Goal: Task Accomplishment & Management: Complete application form

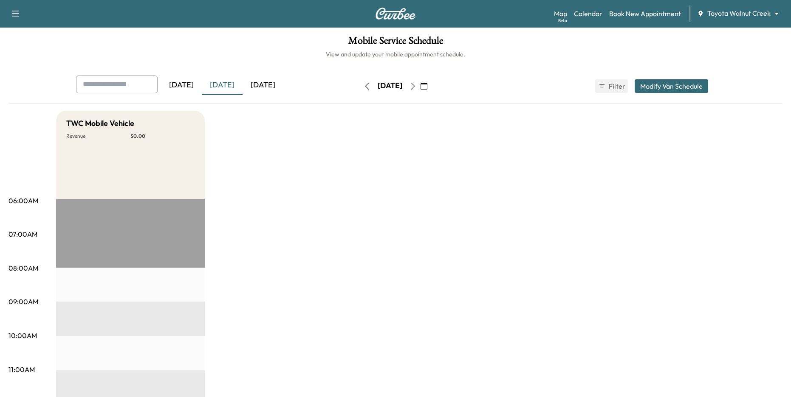
click at [721, 8] on body "Support Log Out Map Beta Calendar Book New Appointment Toyota Walnut Creek ****…" at bounding box center [395, 198] width 791 height 397
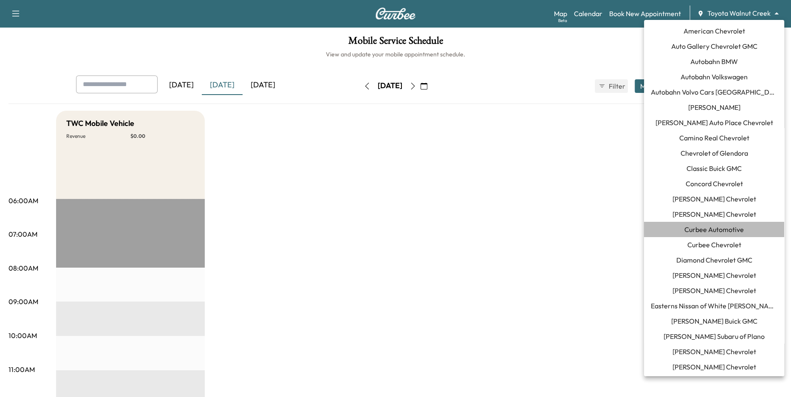
click at [713, 232] on span "Curbee Automotive" at bounding box center [713, 230] width 59 height 10
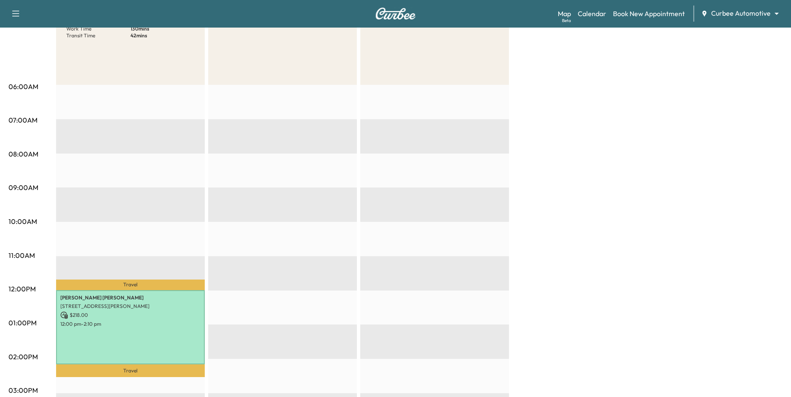
scroll to position [45, 0]
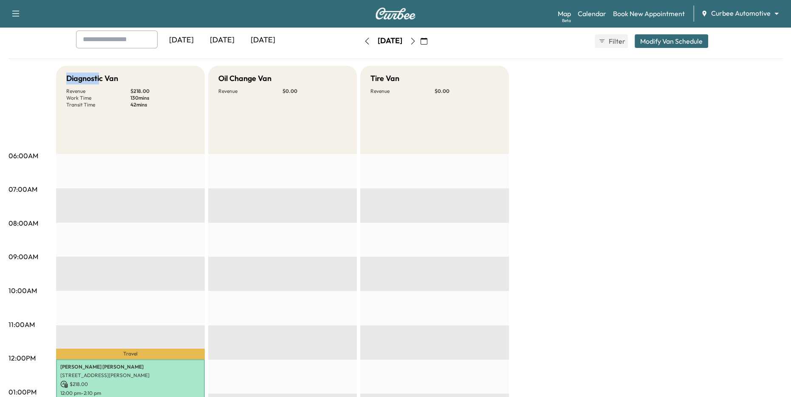
drag, startPoint x: 72, startPoint y: 82, endPoint x: 122, endPoint y: 90, distance: 50.3
click at [122, 90] on div "Diagnostic Van Revenue $ 218.00 Work Time 130 mins Transit Time 42 mins" at bounding box center [130, 110] width 149 height 88
drag, startPoint x: 216, startPoint y: 80, endPoint x: 265, endPoint y: 80, distance: 49.3
click at [265, 80] on div "Oil Change Van Revenue $ 0.00" at bounding box center [282, 110] width 149 height 88
click at [735, 12] on body "Support Log Out Map Beta Calendar Book New Appointment Curbee Automotive ******…" at bounding box center [395, 153] width 791 height 397
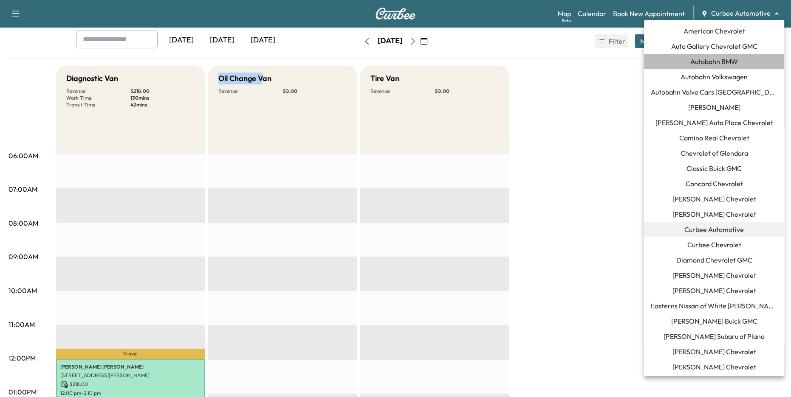
click at [727, 65] on span "Autobahn BMW" at bounding box center [714, 61] width 48 height 10
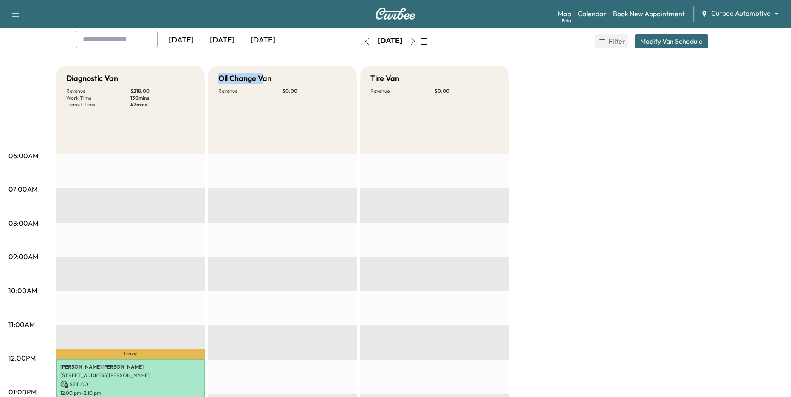
scroll to position [0, 0]
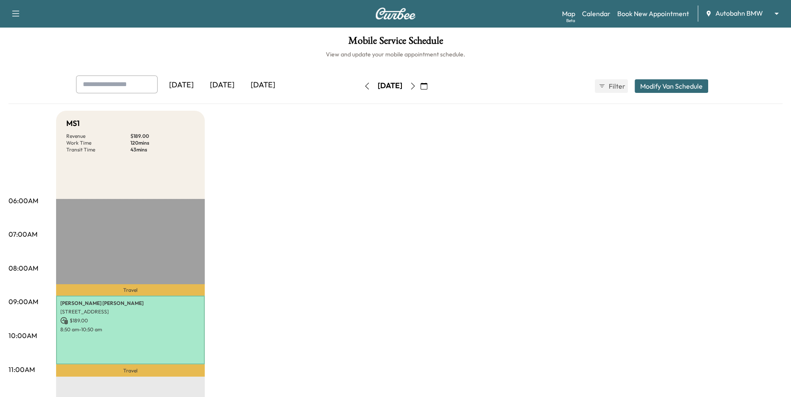
click at [416, 88] on icon "button" at bounding box center [412, 86] width 7 height 7
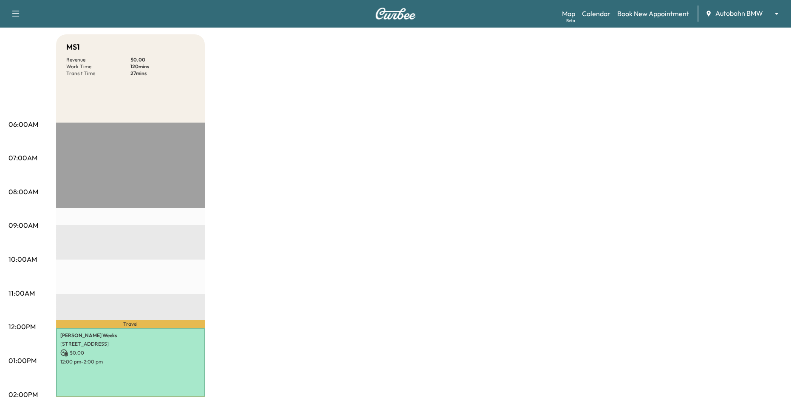
scroll to position [237, 0]
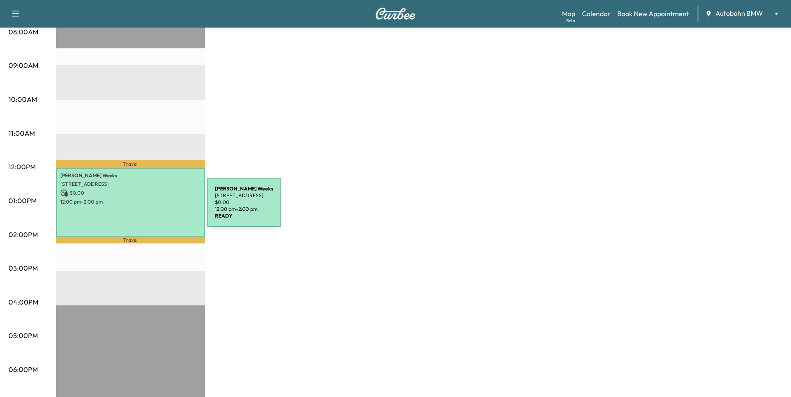
click at [144, 208] on div "[PERSON_NAME] [STREET_ADDRESS] $ 0.00 12:00 pm - 2:00 pm" at bounding box center [130, 202] width 149 height 69
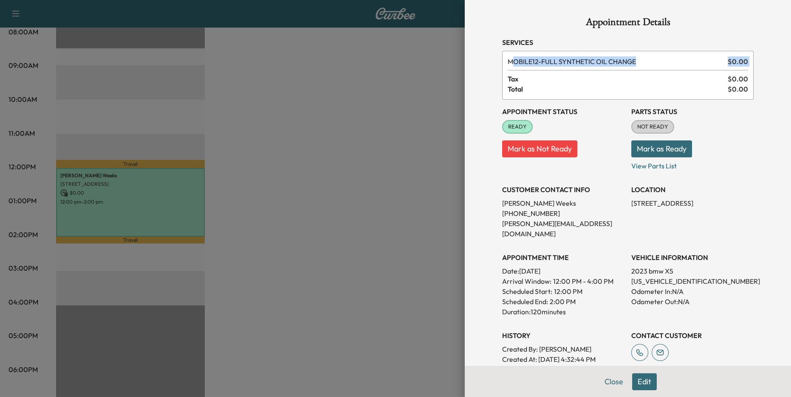
drag, startPoint x: 512, startPoint y: 63, endPoint x: 630, endPoint y: 72, distance: 118.4
click at [630, 72] on div "MOBILE12 - FULL SYNTHETIC OIL CHANGE $ 0.00 Tax $ 0.00 Total $ 0.00" at bounding box center [627, 75] width 251 height 49
click at [733, 60] on span "$ 0.00" at bounding box center [737, 61] width 20 height 10
drag, startPoint x: 729, startPoint y: 61, endPoint x: 758, endPoint y: 65, distance: 29.2
click at [756, 64] on div "Appointment Details Services MOBILE12 - FULL SYNTHETIC OIL CHANGE $ 0.00 Tax $ …" at bounding box center [628, 270] width 272 height 541
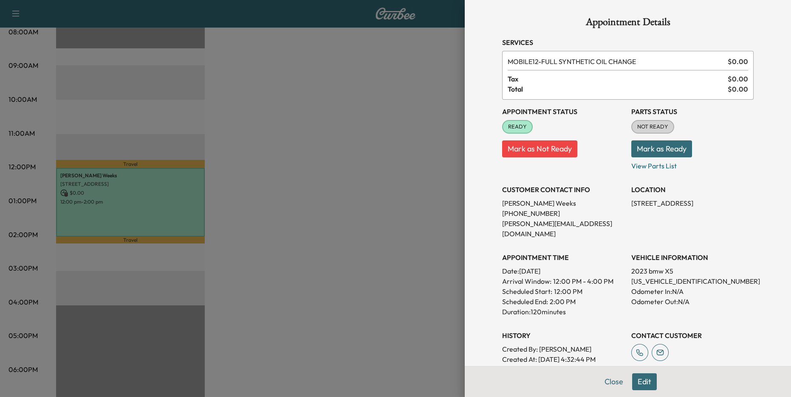
click at [760, 93] on div "Appointment Details Services MOBILE12 - FULL SYNTHETIC OIL CHANGE $ 0.00 Tax $ …" at bounding box center [628, 270] width 272 height 541
drag, startPoint x: 634, startPoint y: 262, endPoint x: 684, endPoint y: 281, distance: 53.2
click at [682, 280] on div "VEHICLE INFORMATION 2023 bmw X5 [US_VEHICLE_IDENTIFICATION_NUMBER] Odometer In:…" at bounding box center [692, 281] width 122 height 71
click at [723, 287] on p "Odometer In: N/A" at bounding box center [692, 292] width 122 height 10
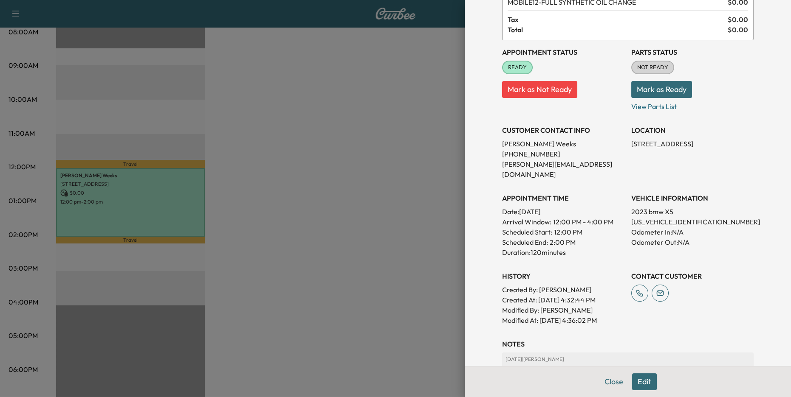
scroll to position [61, 0]
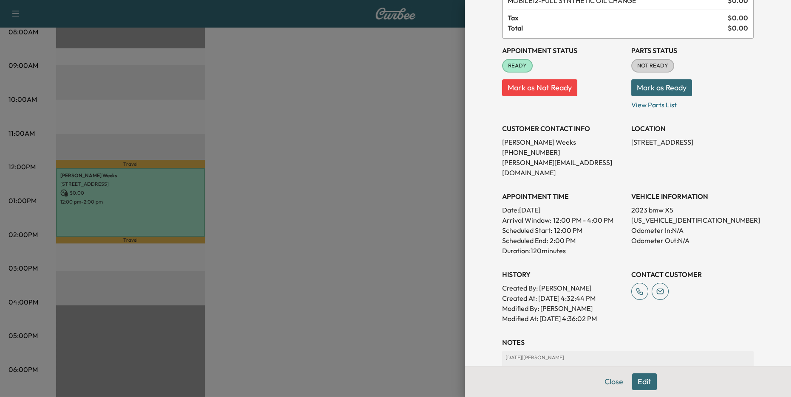
click at [391, 263] on div at bounding box center [395, 198] width 791 height 397
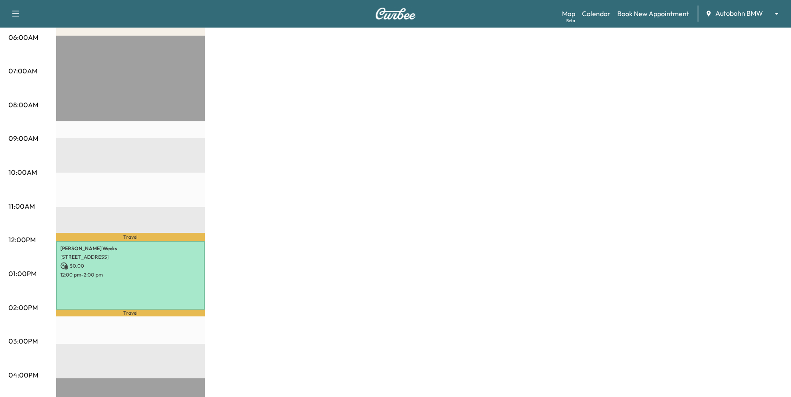
scroll to position [0, 0]
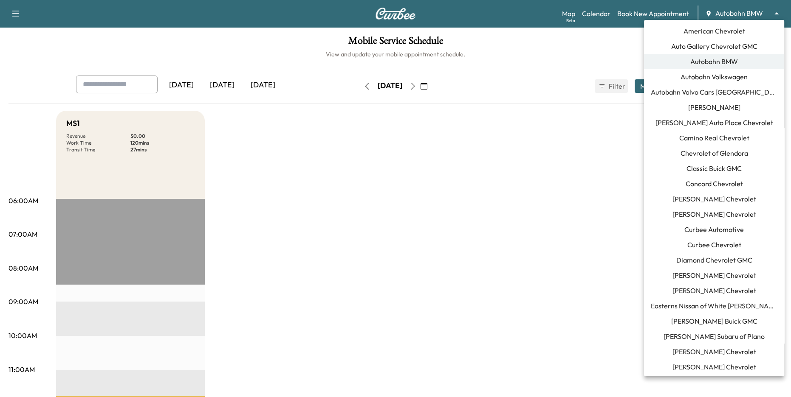
click at [738, 14] on body "Support Log Out Map Beta Calendar Book New Appointment Autobahn BMW ******** ​ …" at bounding box center [395, 198] width 791 height 397
click at [726, 230] on span "Curbee Automotive" at bounding box center [713, 230] width 59 height 10
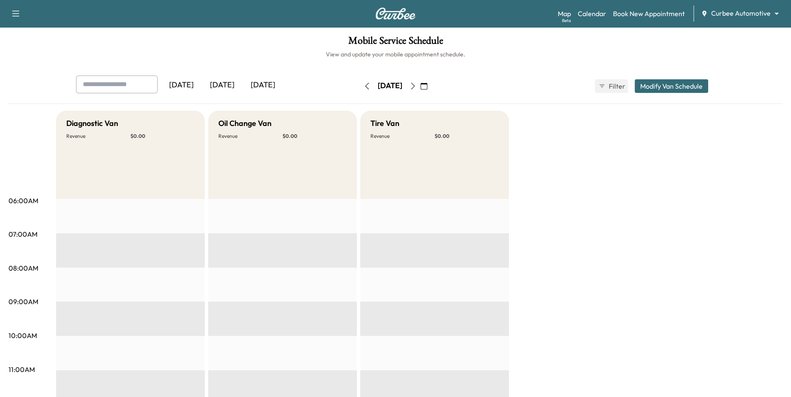
click at [226, 85] on div "[DATE]" at bounding box center [222, 86] width 41 height 20
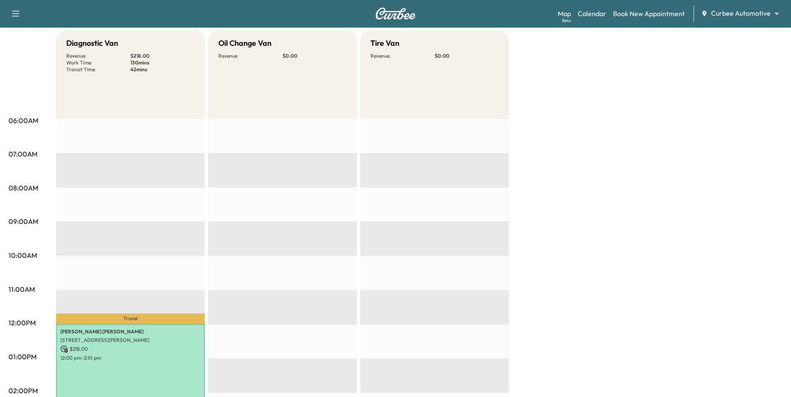
scroll to position [158, 0]
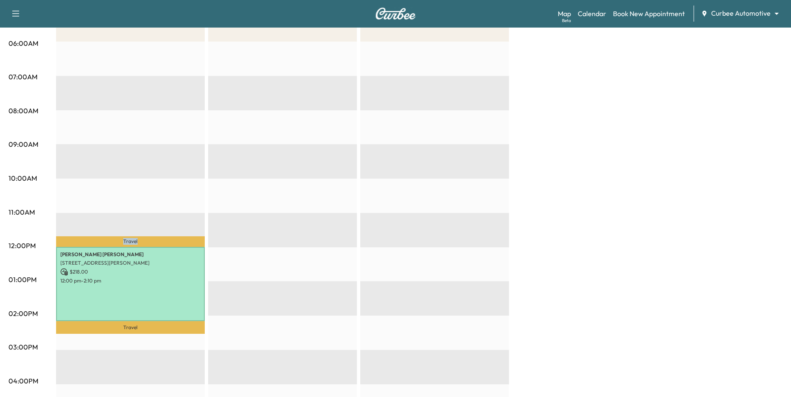
drag, startPoint x: 113, startPoint y: 238, endPoint x: 149, endPoint y: 240, distance: 36.2
click at [149, 240] on p "Travel" at bounding box center [130, 242] width 149 height 11
drag, startPoint x: 121, startPoint y: 331, endPoint x: 153, endPoint y: 329, distance: 31.9
click at [153, 329] on p "Travel" at bounding box center [130, 327] width 149 height 13
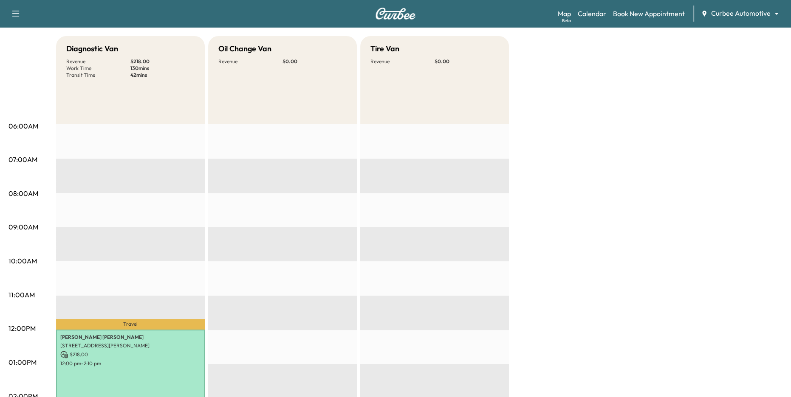
scroll to position [38, 0]
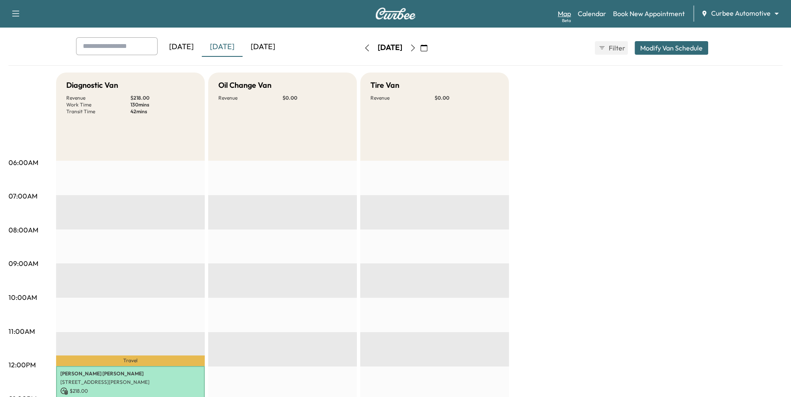
click at [566, 13] on link "Map Beta" at bounding box center [564, 13] width 13 height 10
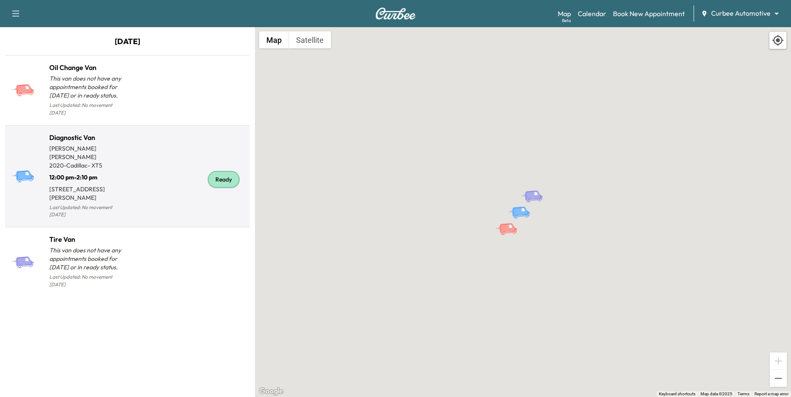
click at [159, 166] on div "Ready" at bounding box center [186, 180] width 119 height 82
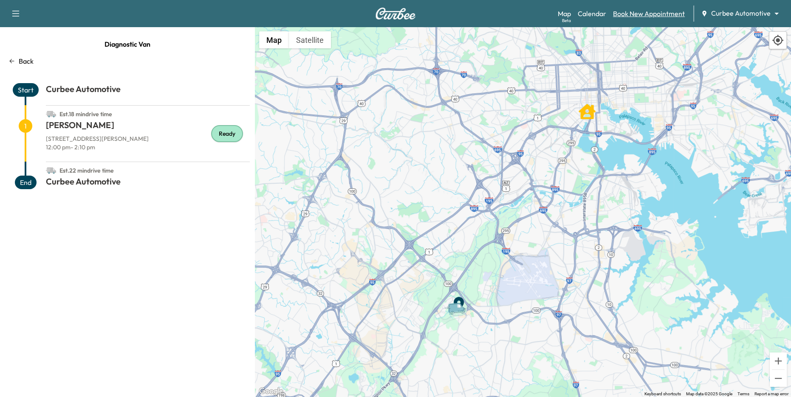
click at [631, 17] on link "Book New Appointment" at bounding box center [649, 13] width 72 height 10
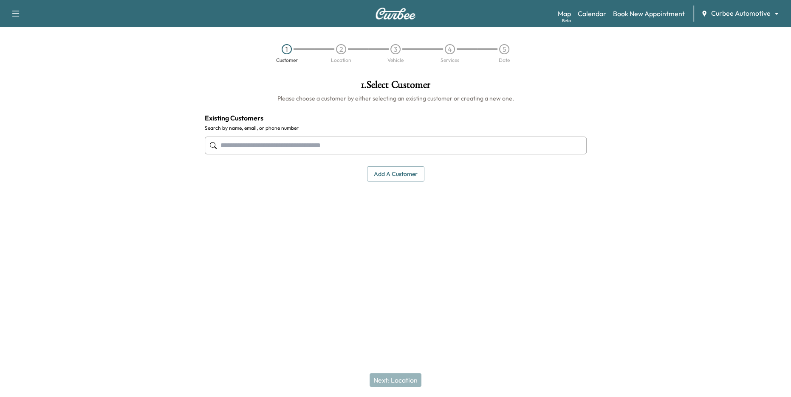
click at [324, 147] on input "text" at bounding box center [396, 146] width 382 height 18
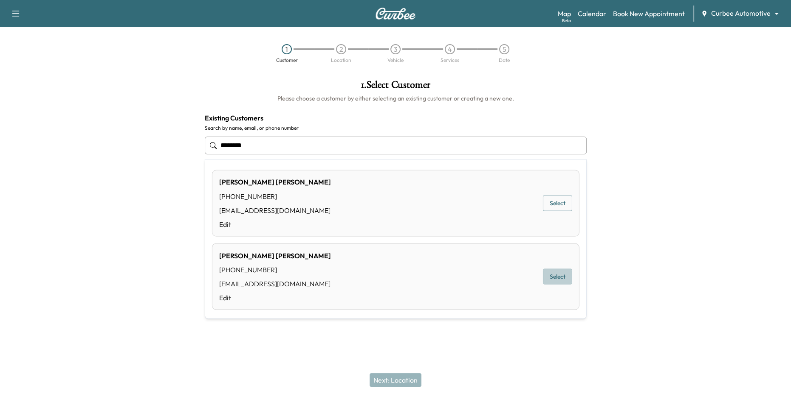
click at [565, 280] on button "Select" at bounding box center [557, 277] width 29 height 16
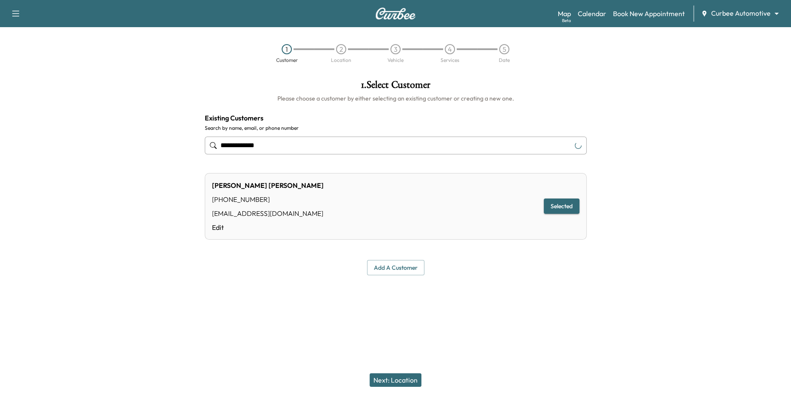
type input "**********"
click at [400, 381] on button "Next: Location" at bounding box center [395, 381] width 52 height 14
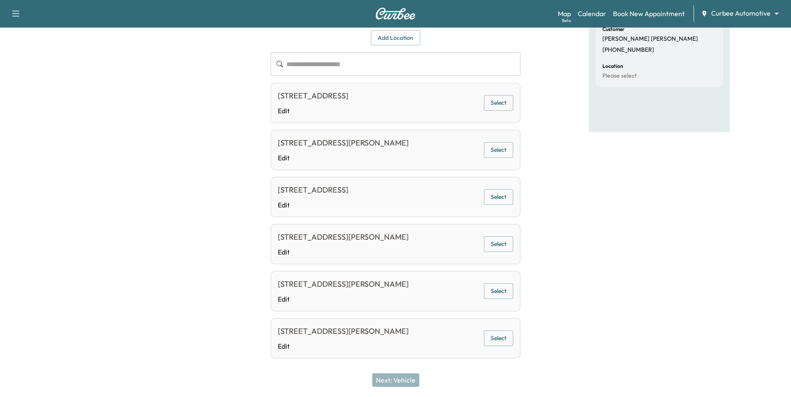
scroll to position [101, 0]
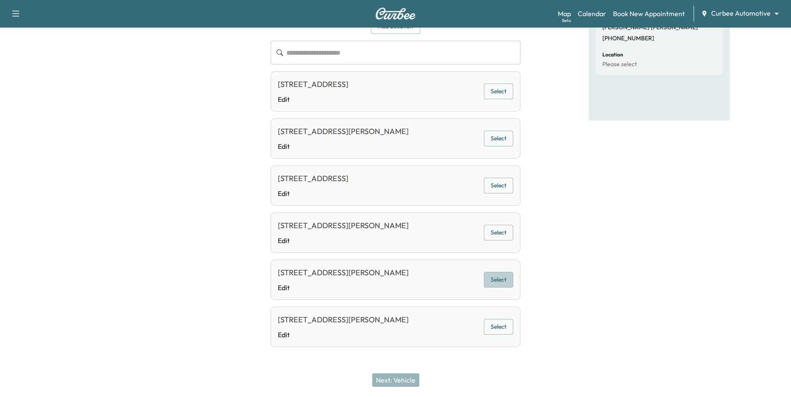
click at [504, 276] on button "Select" at bounding box center [498, 280] width 29 height 16
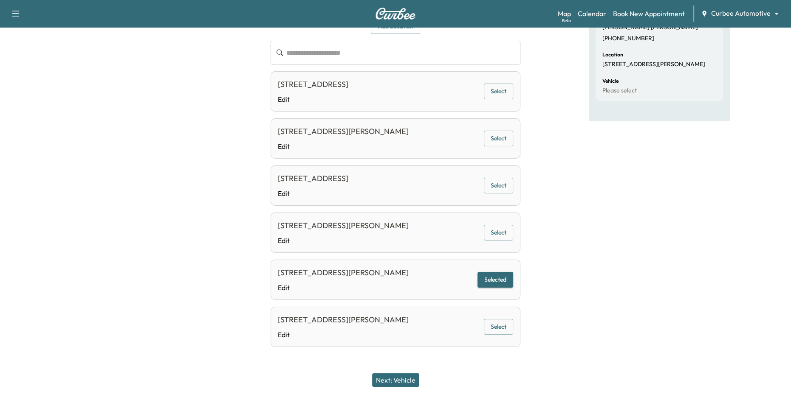
drag, startPoint x: 404, startPoint y: 382, endPoint x: 477, endPoint y: 372, distance: 73.7
click at [476, 372] on div "Next: Vehicle" at bounding box center [395, 380] width 791 height 34
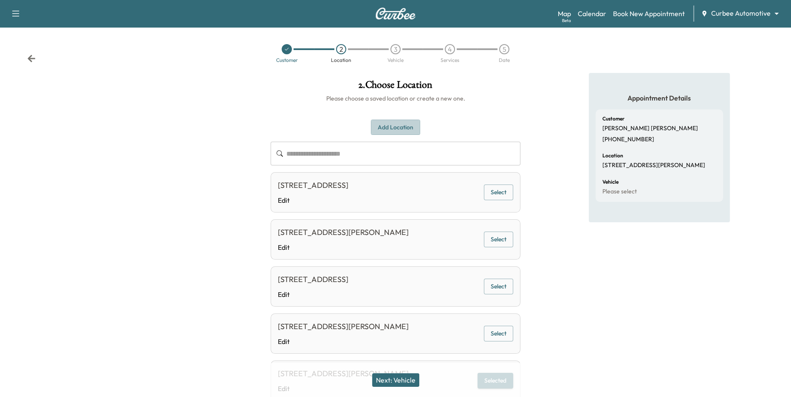
click at [403, 127] on button "Add Location" at bounding box center [395, 128] width 49 height 16
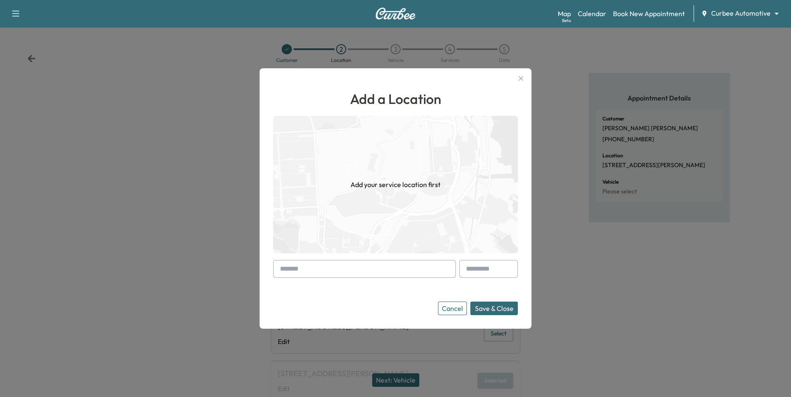
click at [363, 271] on input "text" at bounding box center [364, 269] width 183 height 18
click at [520, 78] on icon "button" at bounding box center [520, 78] width 5 height 5
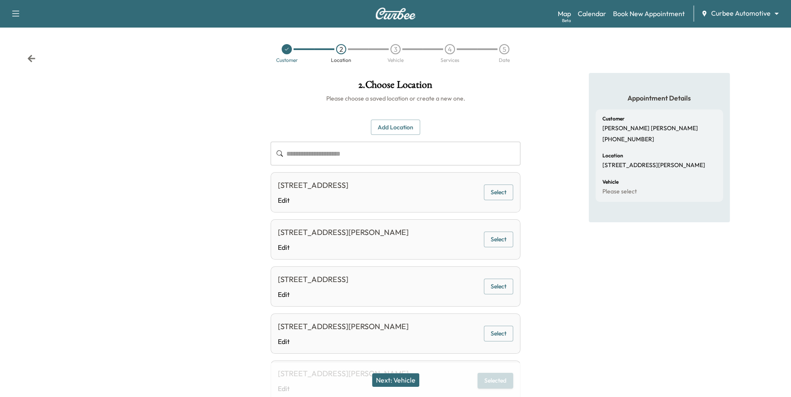
scroll to position [101, 0]
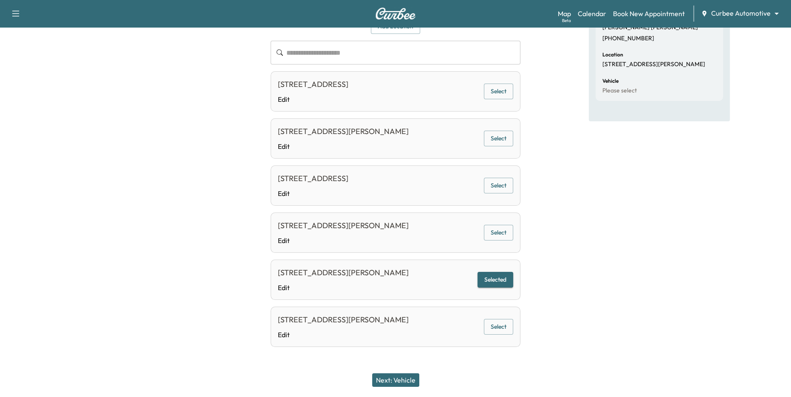
drag, startPoint x: 403, startPoint y: 383, endPoint x: 451, endPoint y: 373, distance: 48.6
click at [450, 373] on div "Next: Vehicle" at bounding box center [395, 380] width 791 height 34
click at [284, 100] on link "Edit" at bounding box center [313, 99] width 70 height 10
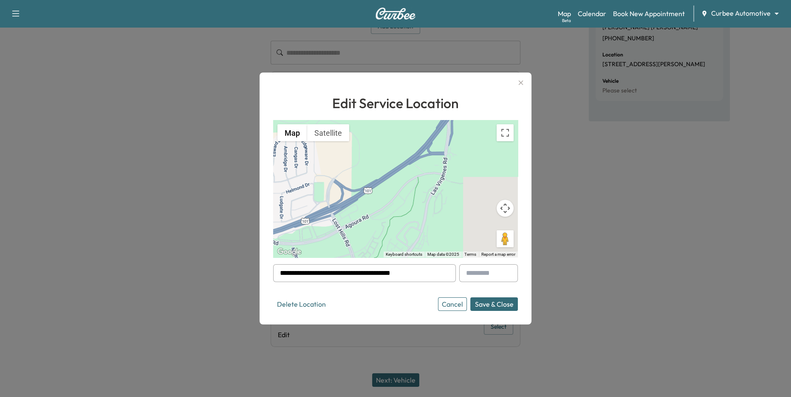
click at [524, 86] on icon "button" at bounding box center [520, 83] width 10 height 10
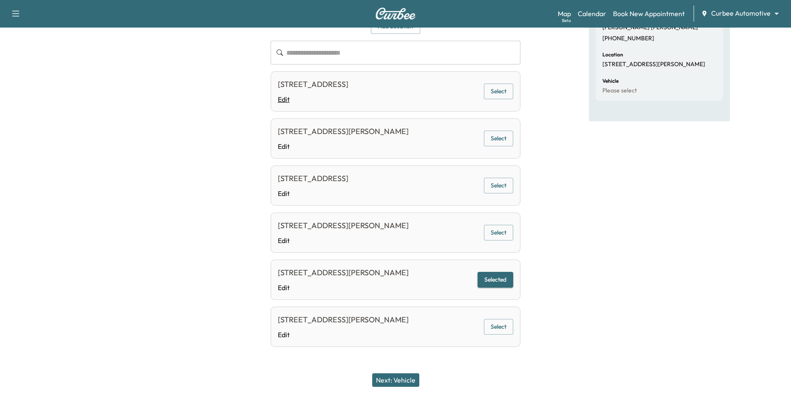
click at [281, 101] on link "Edit" at bounding box center [313, 99] width 70 height 10
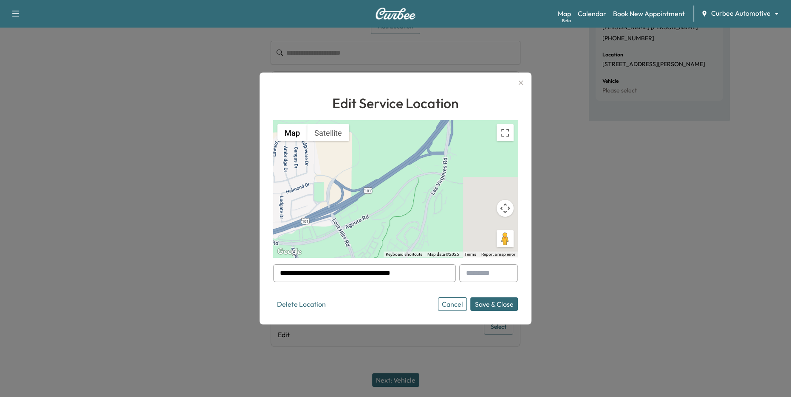
click at [521, 85] on icon "button" at bounding box center [520, 83] width 10 height 10
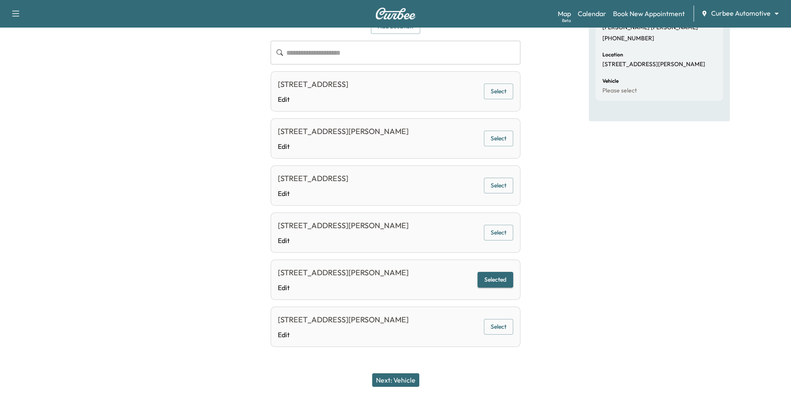
click at [402, 383] on button "Next: Vehicle" at bounding box center [395, 381] width 47 height 14
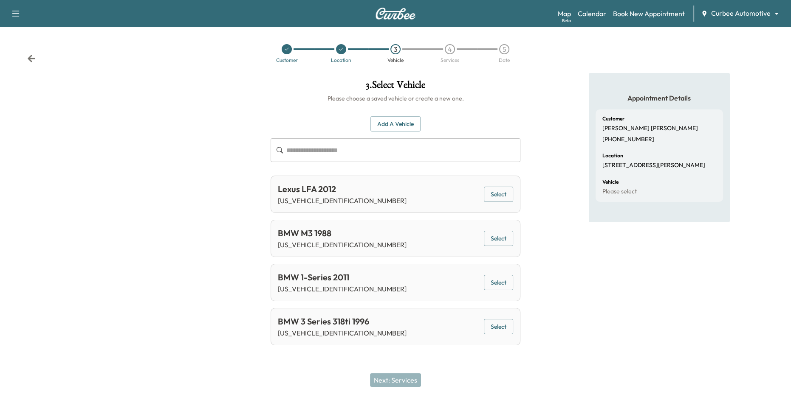
drag, startPoint x: 492, startPoint y: 191, endPoint x: 345, endPoint y: 199, distance: 147.1
click at [345, 199] on div "Lexus LFA 2012 [US_VEHICLE_IDENTIFICATION_NUMBER] Select" at bounding box center [395, 194] width 250 height 37
click at [345, 199] on p "[US_VEHICLE_IDENTIFICATION_NUMBER]" at bounding box center [342, 201] width 129 height 10
click at [309, 191] on div "Lexus LFA 2012" at bounding box center [342, 189] width 129 height 13
click at [498, 193] on button "Select" at bounding box center [498, 195] width 29 height 16
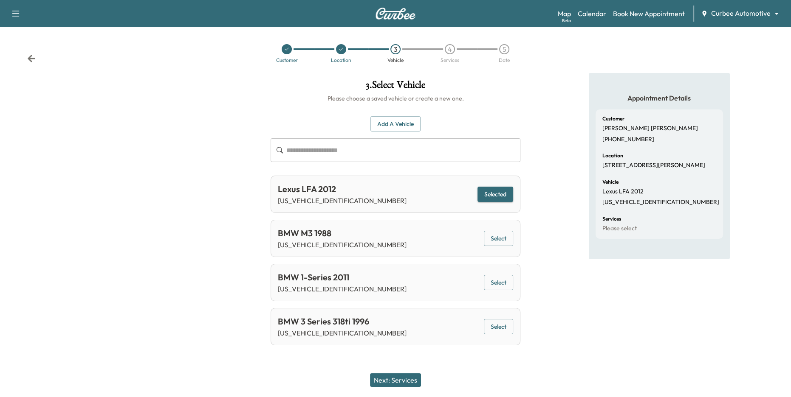
click at [418, 202] on div "Lexus LFA 2012 [US_VEHICLE_IDENTIFICATION_NUMBER] Selected" at bounding box center [395, 194] width 250 height 37
click at [412, 201] on div "Lexus LFA 2012 [US_VEHICLE_IDENTIFICATION_NUMBER] Selected" at bounding box center [395, 194] width 250 height 37
click at [304, 191] on div "Lexus LFA 2012" at bounding box center [342, 189] width 129 height 13
click at [397, 118] on button "Add a Vehicle" at bounding box center [395, 124] width 50 height 16
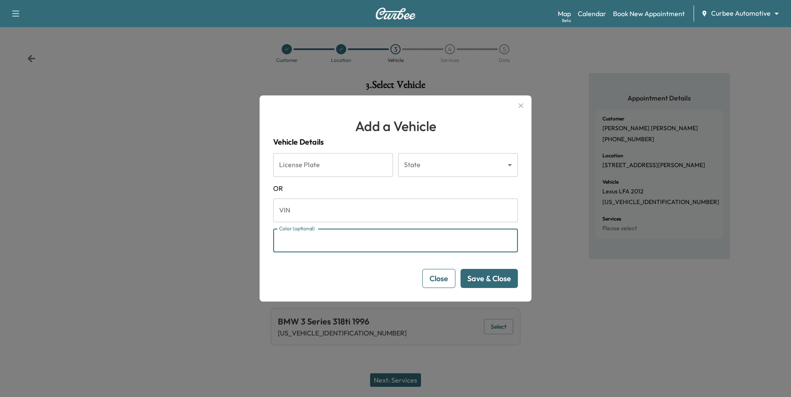
click at [423, 238] on input "Color (optional)" at bounding box center [395, 241] width 245 height 24
drag, startPoint x: 279, startPoint y: 237, endPoint x: 394, endPoint y: 243, distance: 114.8
click at [359, 243] on input "Color (optional)" at bounding box center [395, 241] width 245 height 24
click at [340, 168] on input "License Plate" at bounding box center [333, 165] width 120 height 24
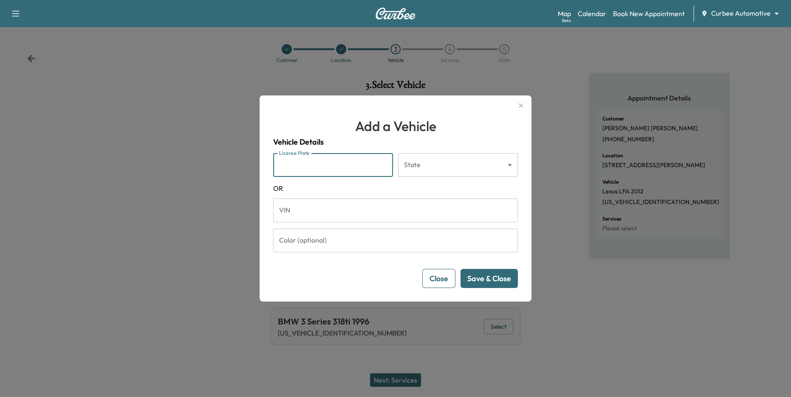
type input "*******"
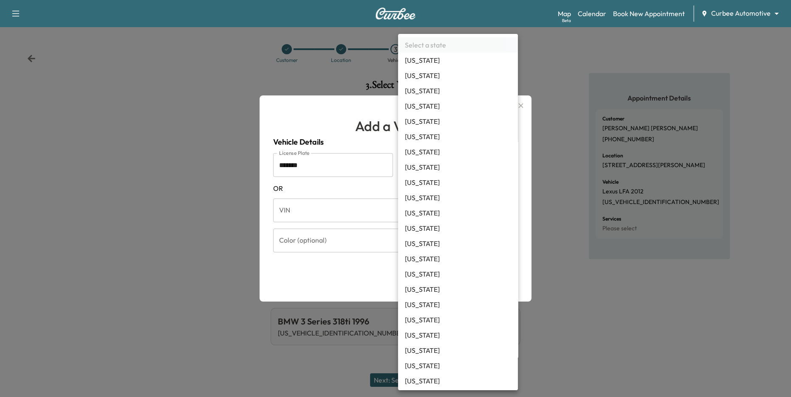
click at [422, 166] on body "Support Log Out Map Beta Calendar Book New Appointment Curbee Automotive ******…" at bounding box center [395, 198] width 791 height 397
click at [422, 137] on li "[US_STATE]" at bounding box center [458, 136] width 120 height 15
type input "**"
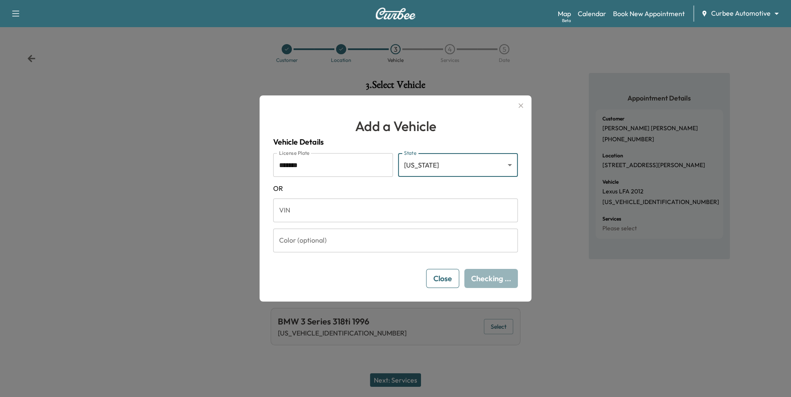
click at [341, 243] on input "Color (optional)" at bounding box center [395, 241] width 245 height 24
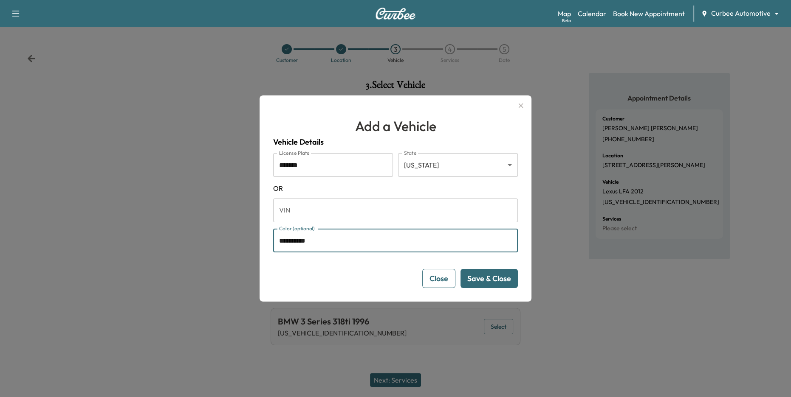
type input "**********"
click at [480, 282] on button "Save & Close" at bounding box center [488, 278] width 57 height 19
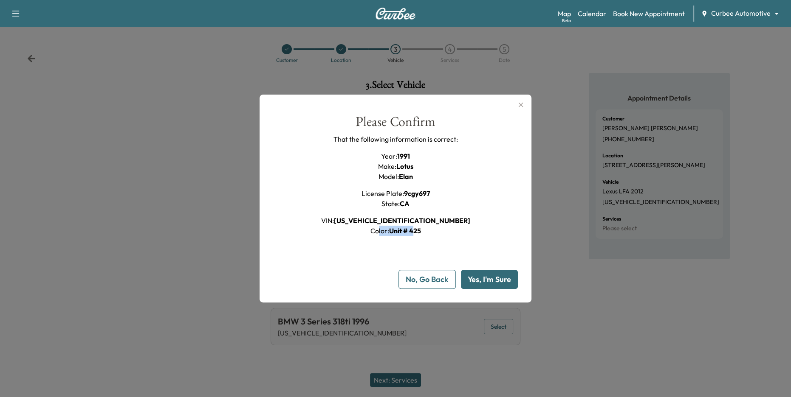
drag, startPoint x: 387, startPoint y: 233, endPoint x: 438, endPoint y: 262, distance: 58.4
click at [427, 231] on div "VIN : [US_VEHICLE_IDENTIFICATION_NUMBER] Color : Unit # 425" at bounding box center [395, 226] width 149 height 20
click at [474, 279] on button "Yes, I'm Sure" at bounding box center [489, 279] width 57 height 19
type input "**"
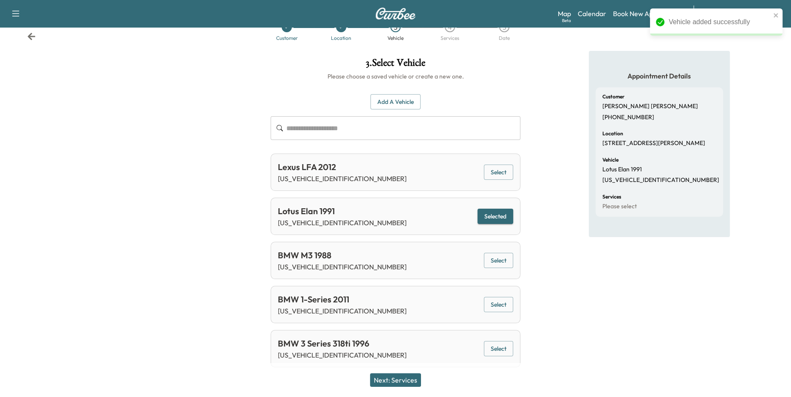
scroll to position [25, 0]
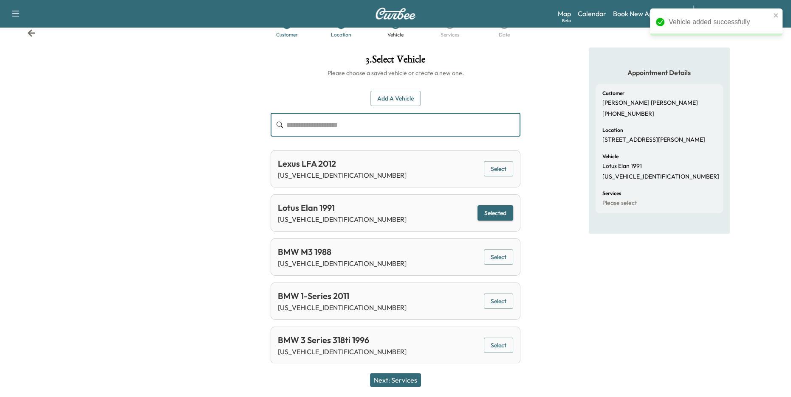
click at [329, 126] on input "text" at bounding box center [403, 125] width 234 height 24
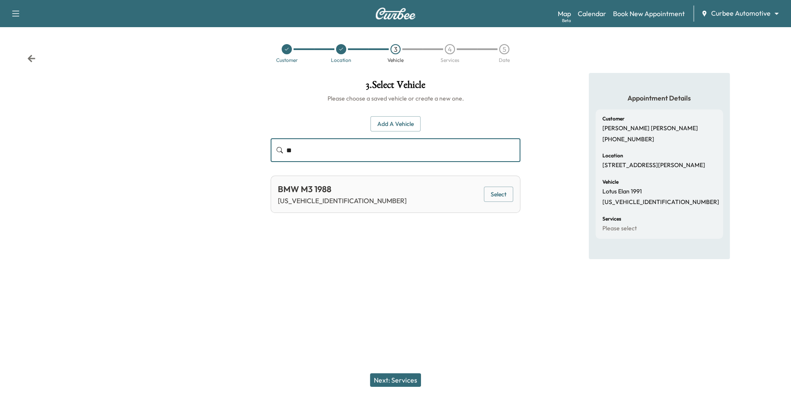
type input "*"
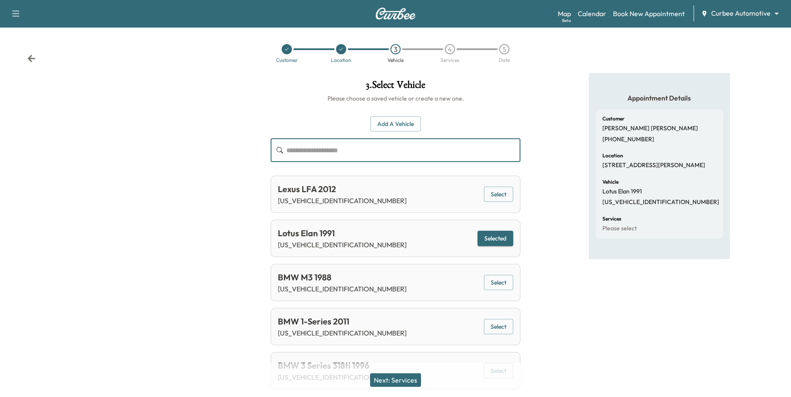
click at [506, 240] on button "Selected" at bounding box center [495, 239] width 36 height 16
click at [322, 238] on div "Lotus Elan 1991" at bounding box center [342, 233] width 129 height 13
click at [305, 231] on div "Lotus Elan 1991" at bounding box center [342, 233] width 129 height 13
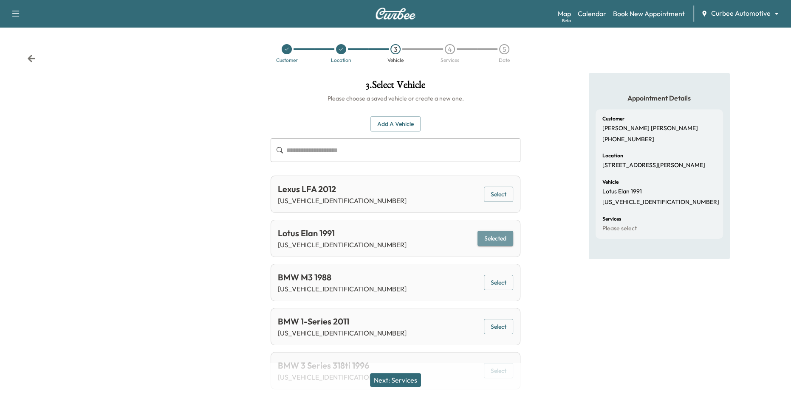
click at [498, 237] on button "Selected" at bounding box center [495, 239] width 36 height 16
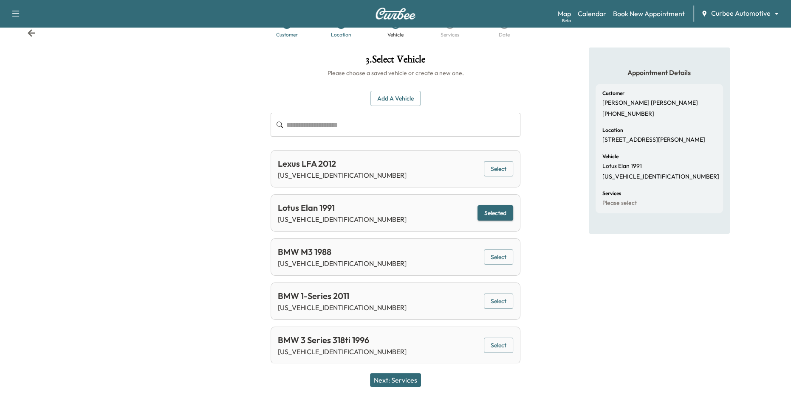
click at [299, 214] on div "Lotus Elan 1991" at bounding box center [342, 208] width 129 height 13
click at [327, 118] on input "text" at bounding box center [403, 125] width 234 height 24
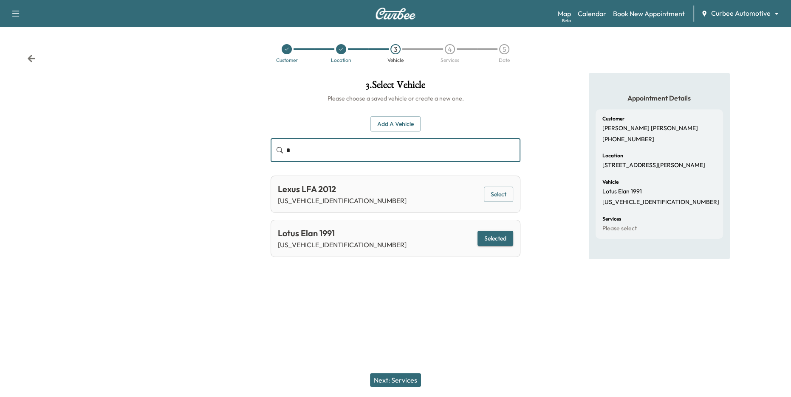
scroll to position [0, 0]
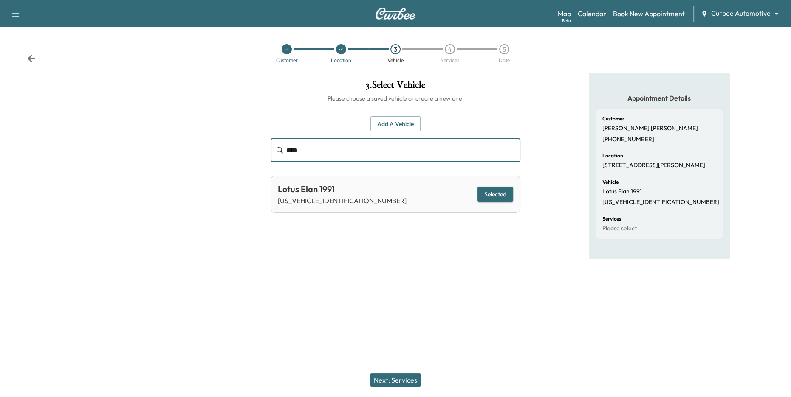
type input "*****"
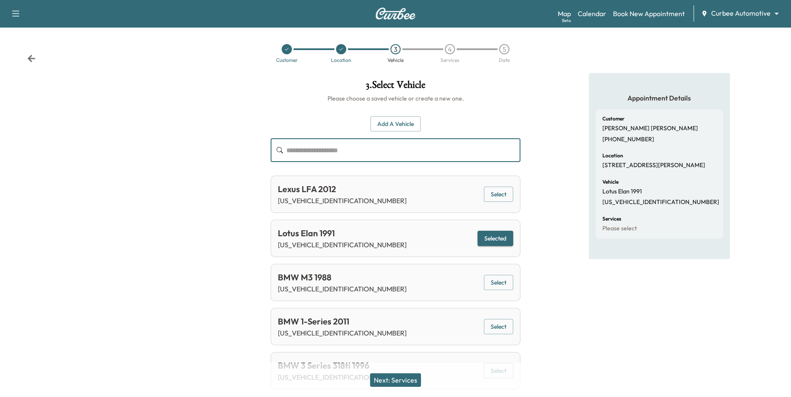
click at [388, 132] on div "Add a Vehicle ​" at bounding box center [395, 139] width 250 height 46
click at [380, 123] on button "Add a Vehicle" at bounding box center [395, 124] width 50 height 16
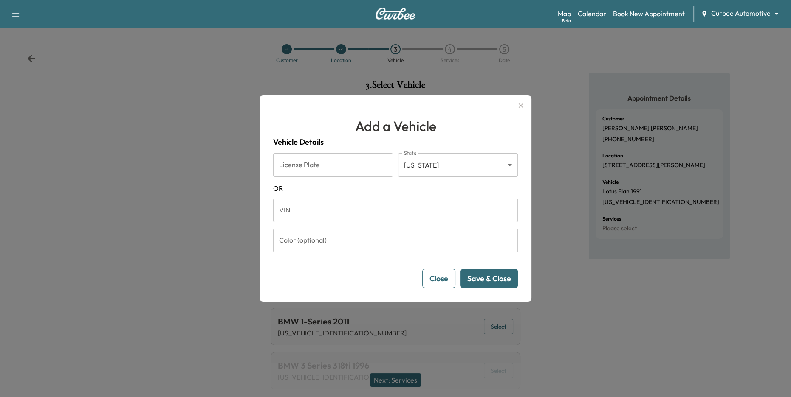
click at [451, 284] on button "Close" at bounding box center [438, 278] width 33 height 19
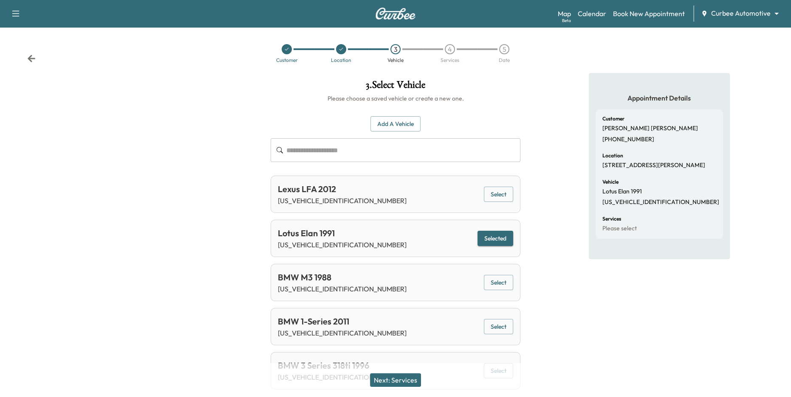
click at [409, 383] on button "Next: Services" at bounding box center [395, 381] width 51 height 14
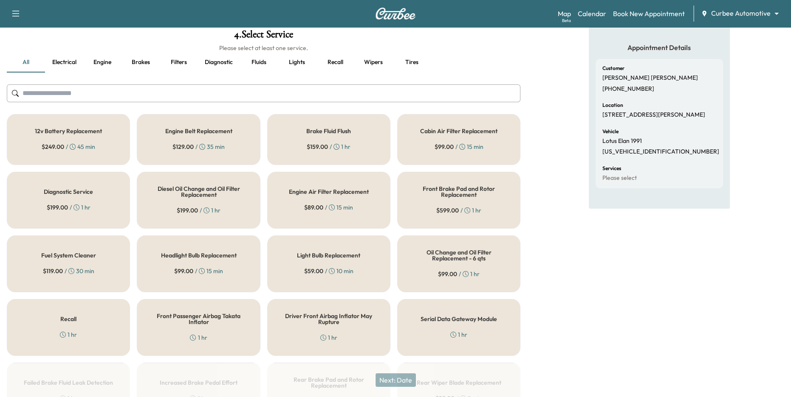
scroll to position [51, 0]
click at [258, 54] on button "Fluids" at bounding box center [258, 62] width 38 height 20
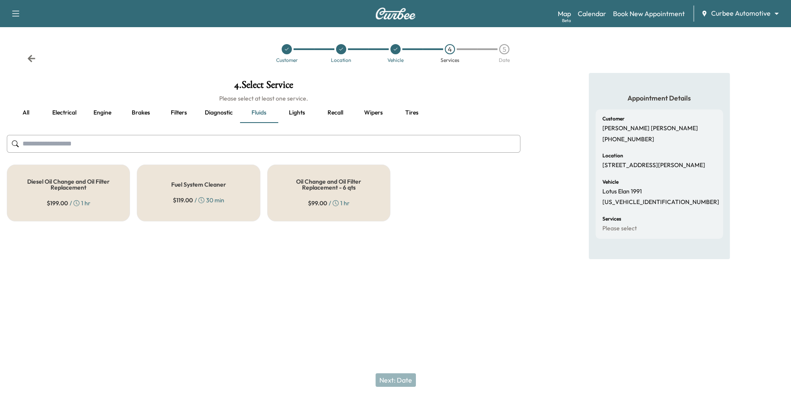
click at [299, 110] on button "Lights" at bounding box center [297, 113] width 38 height 20
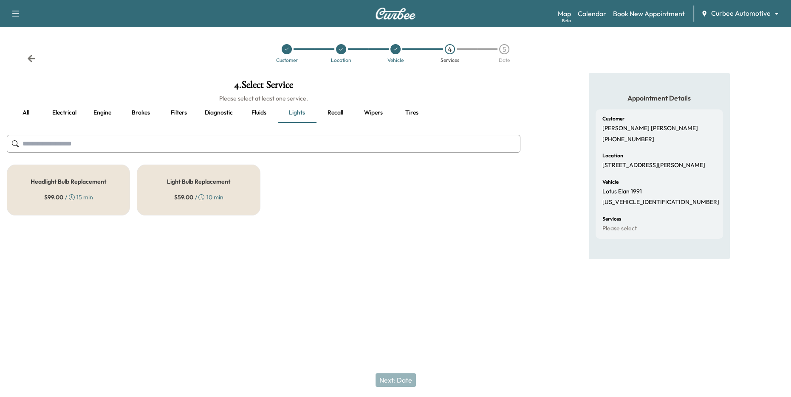
click at [203, 106] on button "Diagnostic" at bounding box center [219, 113] width 42 height 20
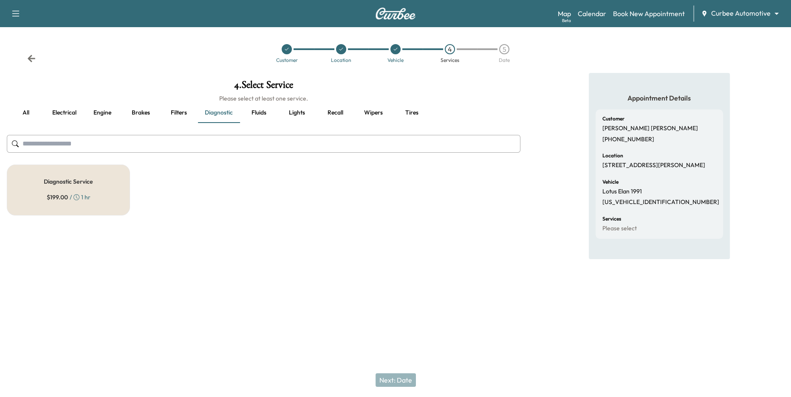
click at [169, 110] on button "Filters" at bounding box center [179, 113] width 38 height 20
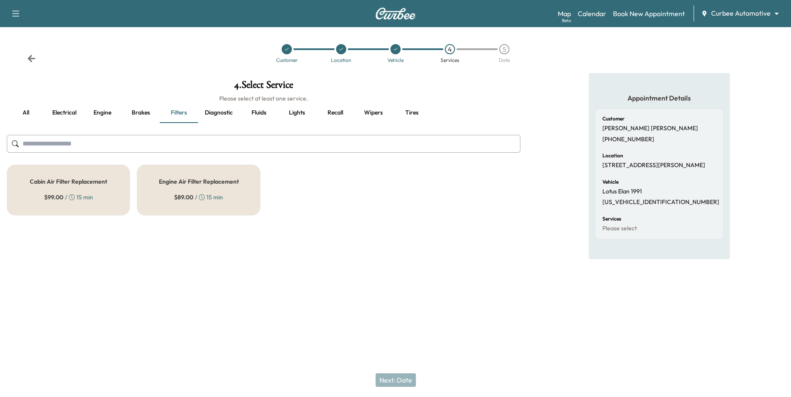
click at [133, 115] on button "Brakes" at bounding box center [140, 113] width 38 height 20
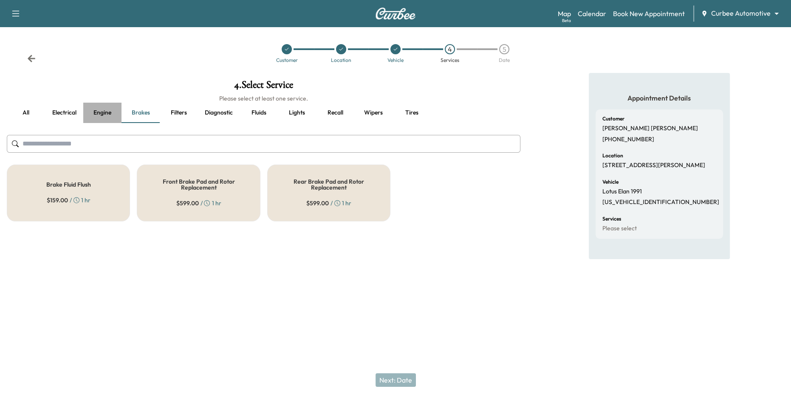
click at [90, 121] on button "Engine" at bounding box center [102, 113] width 38 height 20
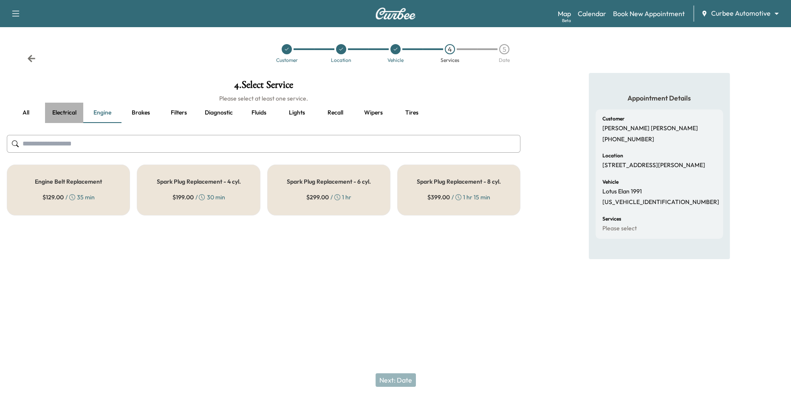
click at [50, 112] on button "Electrical" at bounding box center [64, 113] width 38 height 20
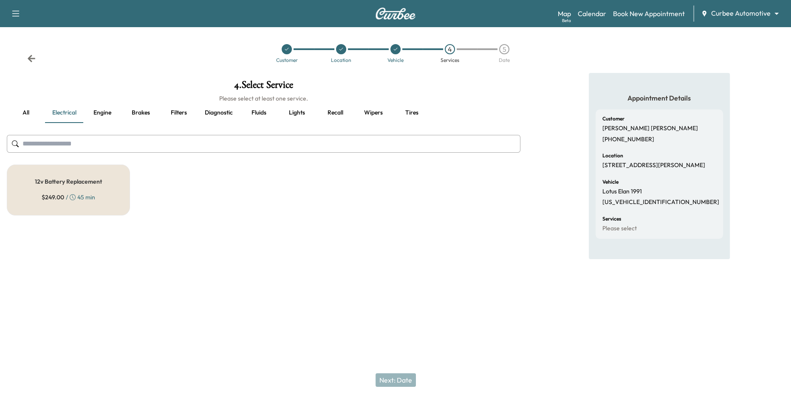
click at [28, 112] on button "all" at bounding box center [26, 113] width 38 height 20
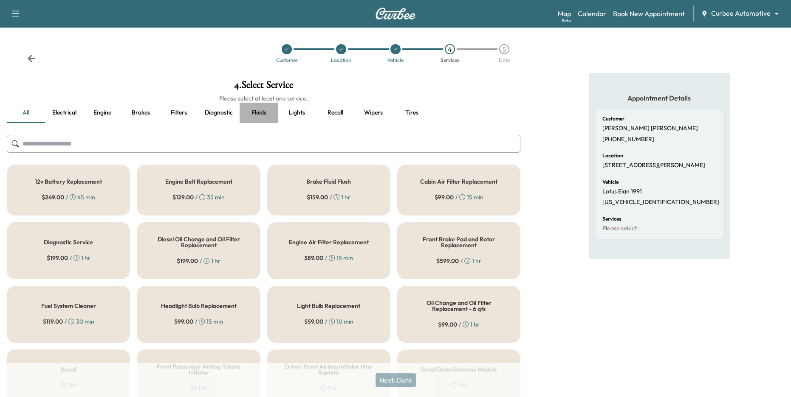
click at [255, 113] on button "Fluids" at bounding box center [258, 113] width 38 height 20
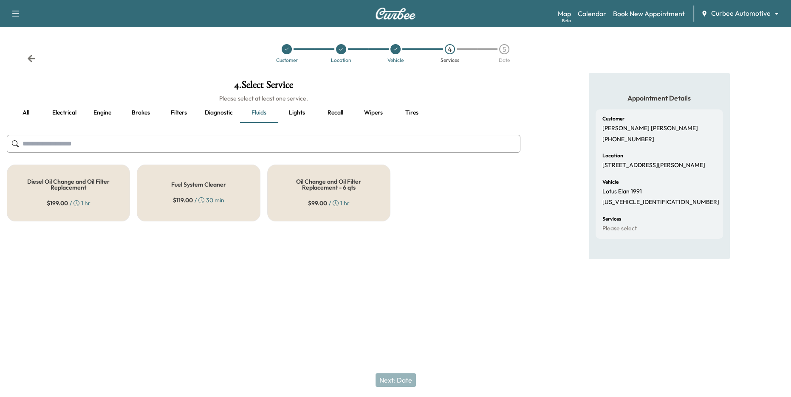
click at [290, 186] on h5 "Oil Change and Oil Filter Replacement - 6 qts" at bounding box center [328, 185] width 95 height 12
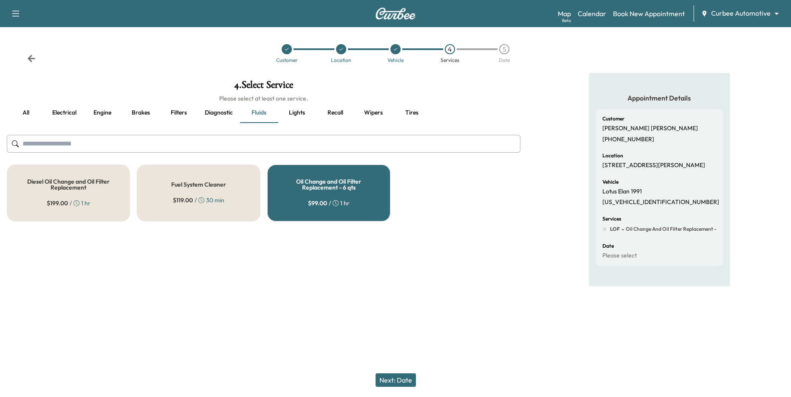
click at [174, 115] on button "Filters" at bounding box center [179, 113] width 38 height 20
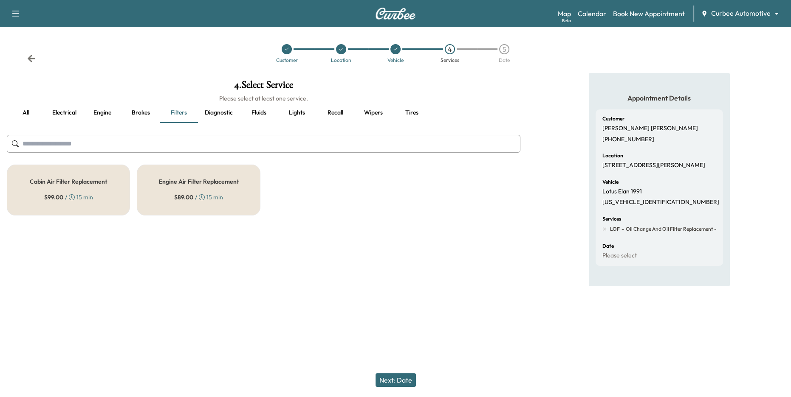
click at [157, 197] on div "Engine Air Filter Replacement $ 89.00 / 15 min" at bounding box center [198, 190] width 123 height 51
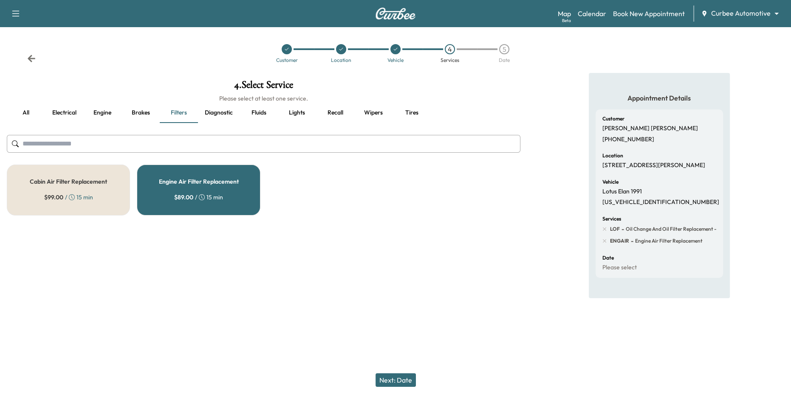
click at [403, 386] on button "Next: Date" at bounding box center [395, 381] width 40 height 14
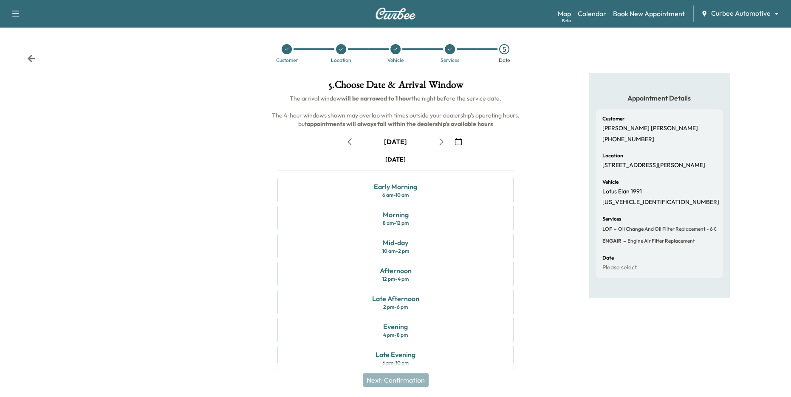
scroll to position [9, 0]
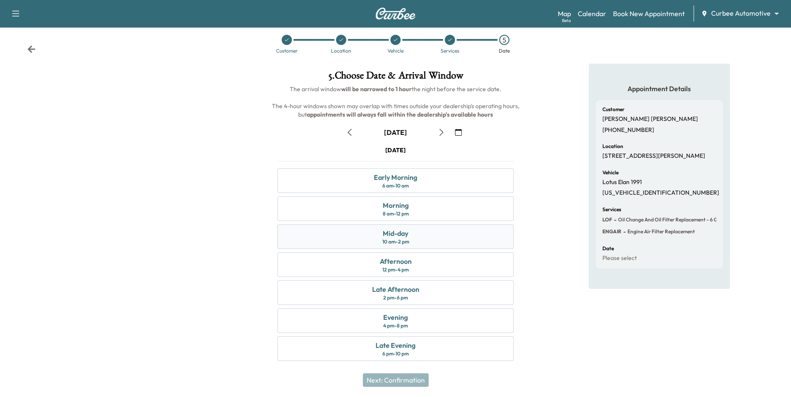
click at [406, 231] on div "Mid-day" at bounding box center [395, 233] width 25 height 10
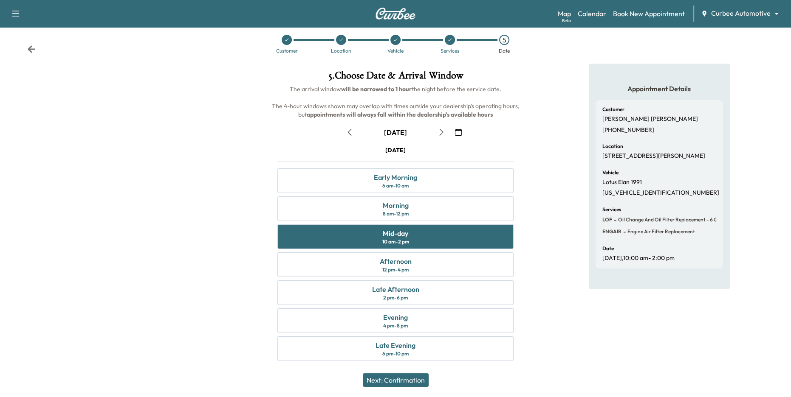
click at [398, 380] on button "Next: Confirmation" at bounding box center [396, 381] width 66 height 14
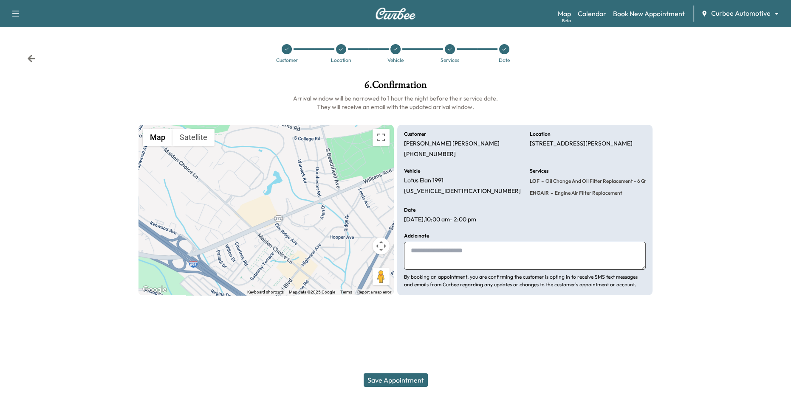
click at [397, 381] on button "Save Appointment" at bounding box center [395, 381] width 64 height 14
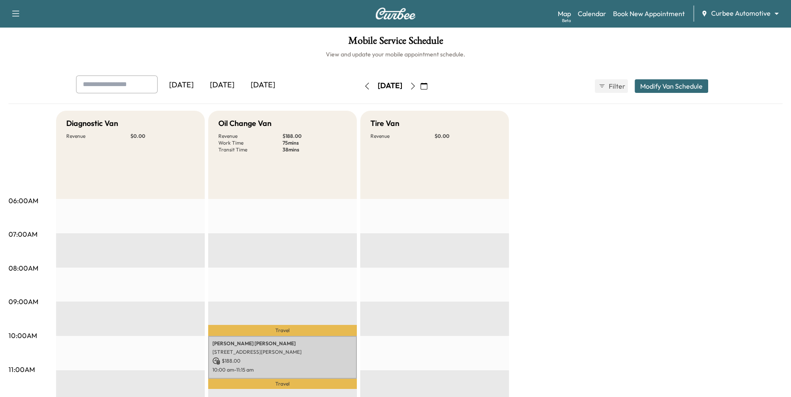
click at [742, 14] on body "Support Log Out Map Beta Calendar Book New Appointment Curbee Automotive ******…" at bounding box center [395, 198] width 791 height 397
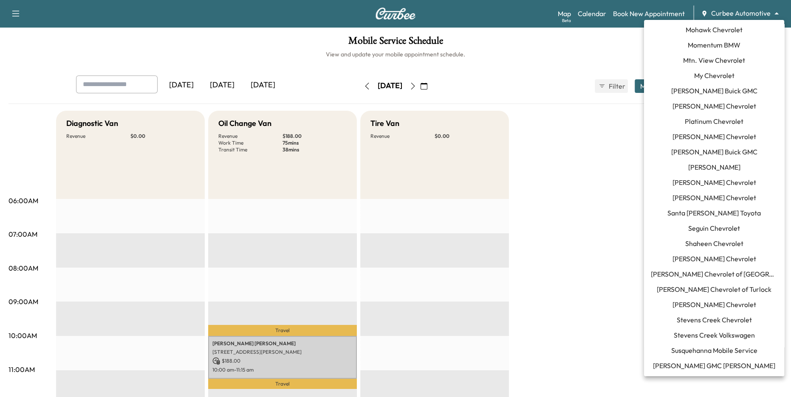
scroll to position [704, 0]
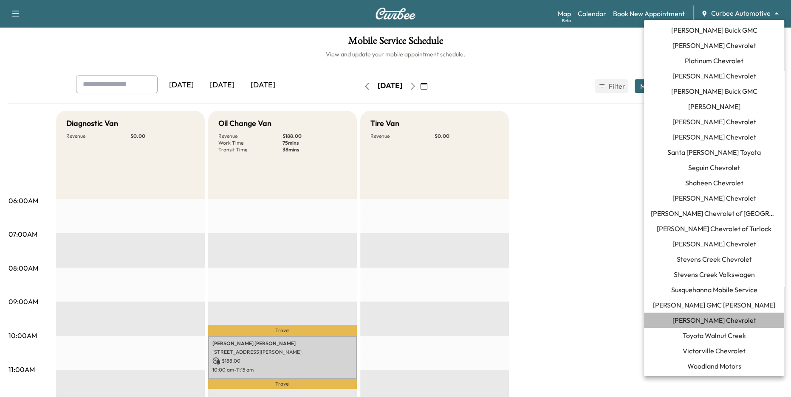
click at [701, 319] on span "[PERSON_NAME] Chevrolet" at bounding box center [714, 320] width 84 height 10
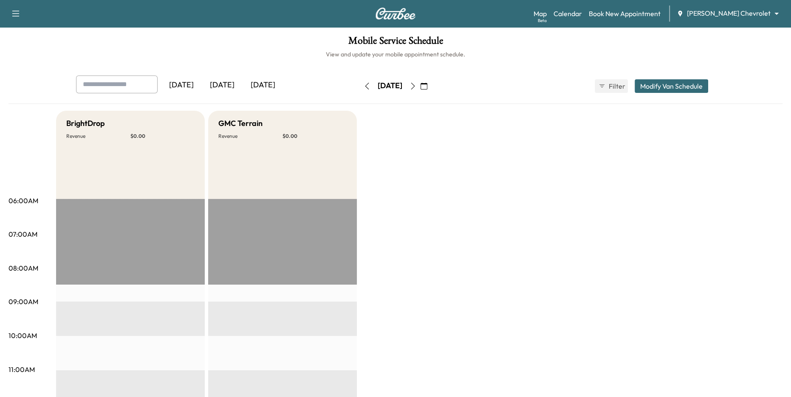
click at [365, 83] on icon "button" at bounding box center [367, 86] width 4 height 7
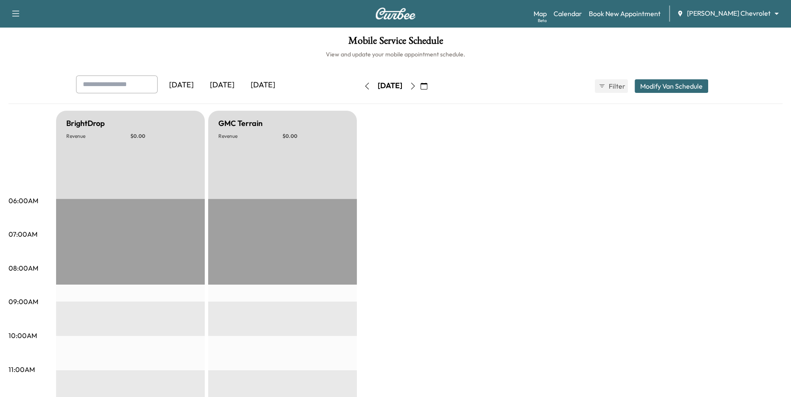
click at [363, 83] on icon "button" at bounding box center [366, 86] width 7 height 7
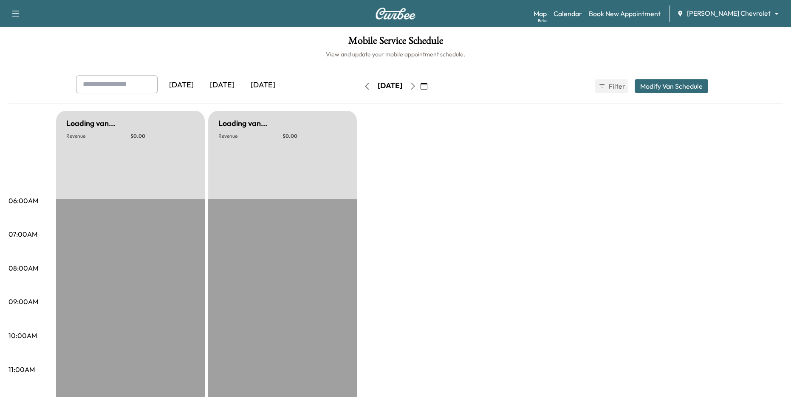
click at [363, 83] on icon "button" at bounding box center [366, 86] width 7 height 7
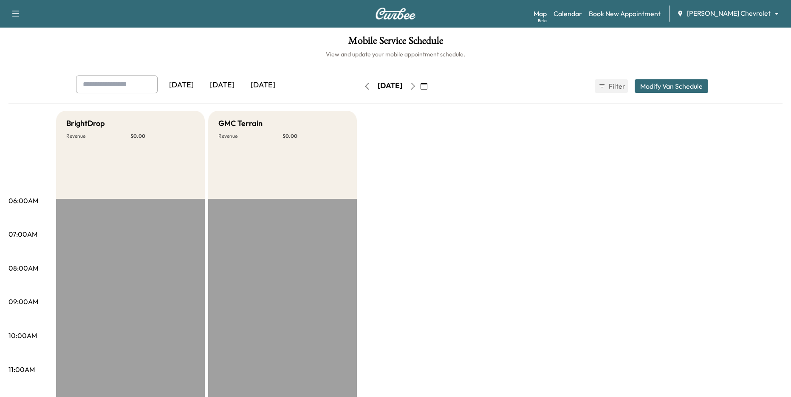
click at [360, 90] on button "button" at bounding box center [367, 86] width 14 height 14
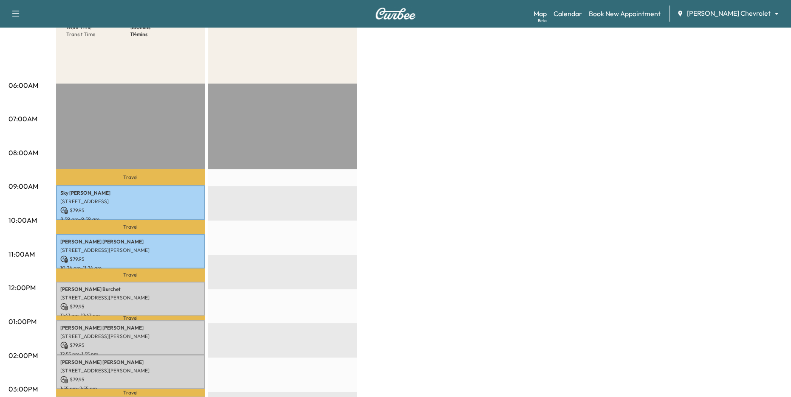
scroll to position [185, 0]
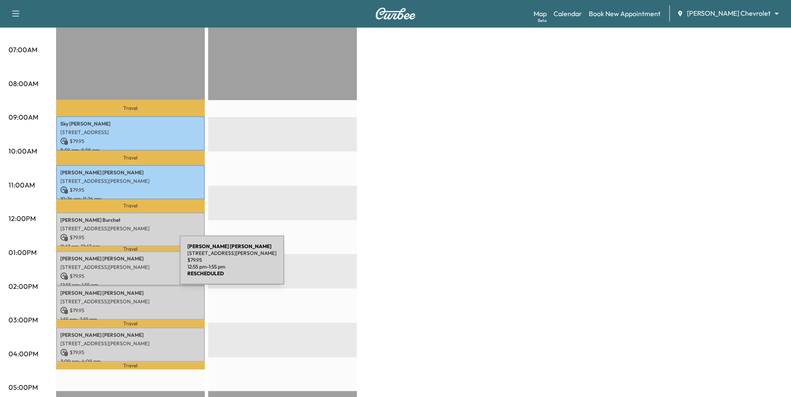
click at [116, 265] on p "[STREET_ADDRESS][PERSON_NAME]" at bounding box center [130, 267] width 140 height 7
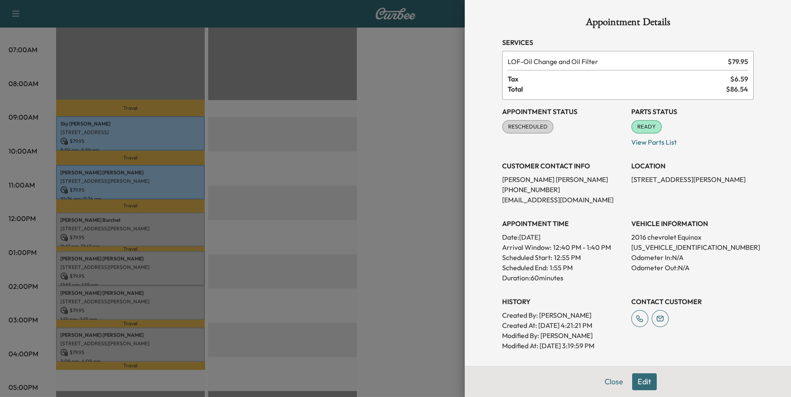
click at [128, 268] on div at bounding box center [395, 198] width 791 height 397
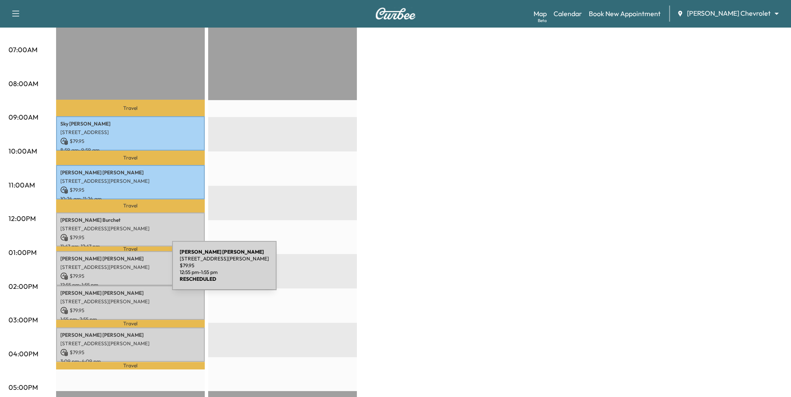
click at [108, 271] on div "[PERSON_NAME] [STREET_ADDRESS][PERSON_NAME] $ 79.95 12:55 pm - 1:55 pm" at bounding box center [130, 268] width 149 height 34
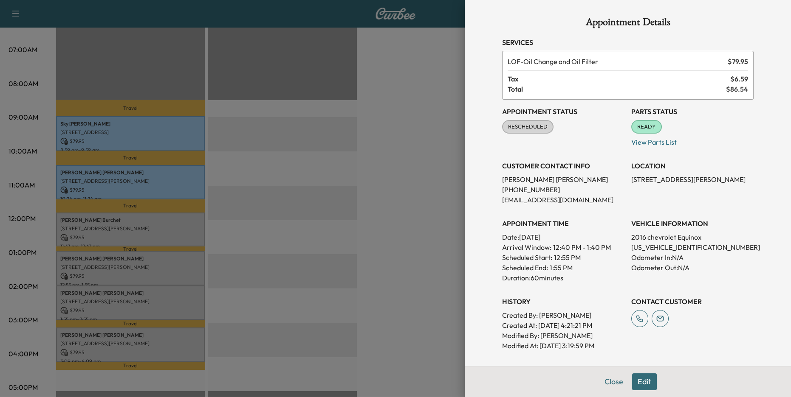
click at [118, 300] on div at bounding box center [395, 198] width 791 height 397
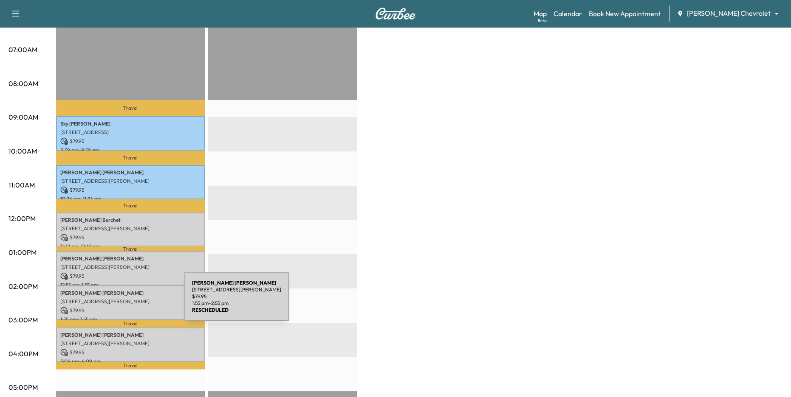
click at [121, 302] on p "[STREET_ADDRESS][PERSON_NAME]" at bounding box center [130, 302] width 140 height 7
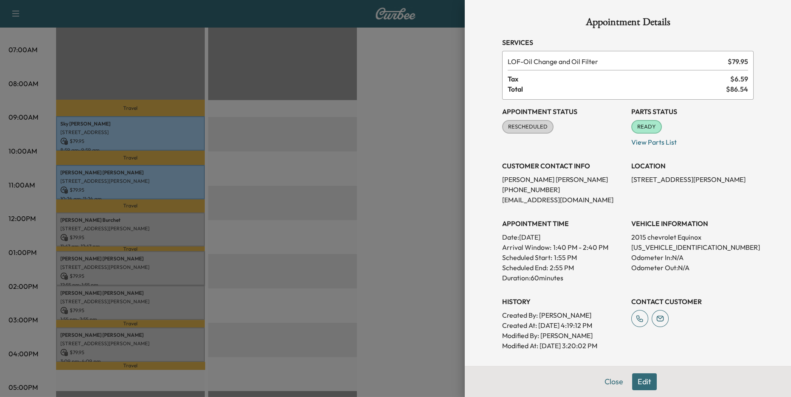
click at [121, 278] on div at bounding box center [395, 198] width 791 height 397
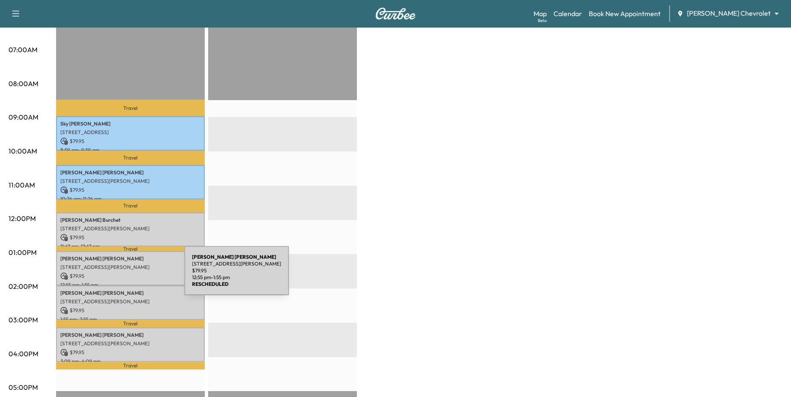
click at [121, 273] on p "$ 79.95" at bounding box center [130, 277] width 140 height 8
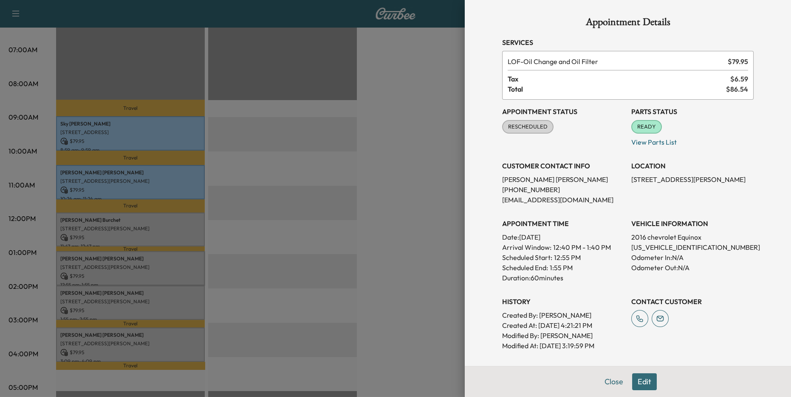
click at [218, 284] on div at bounding box center [395, 198] width 791 height 397
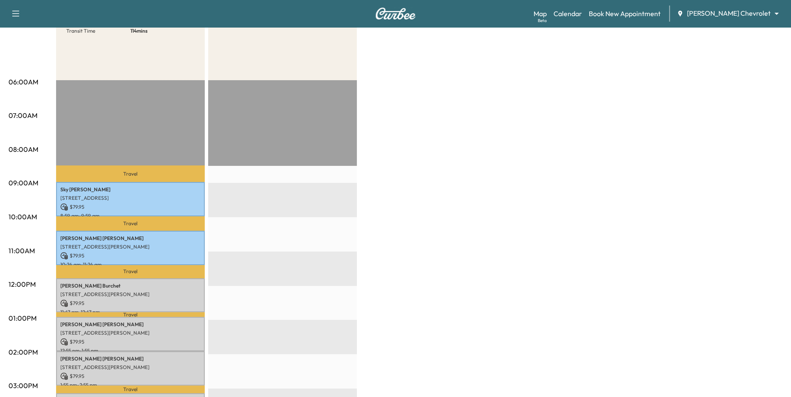
scroll to position [95, 0]
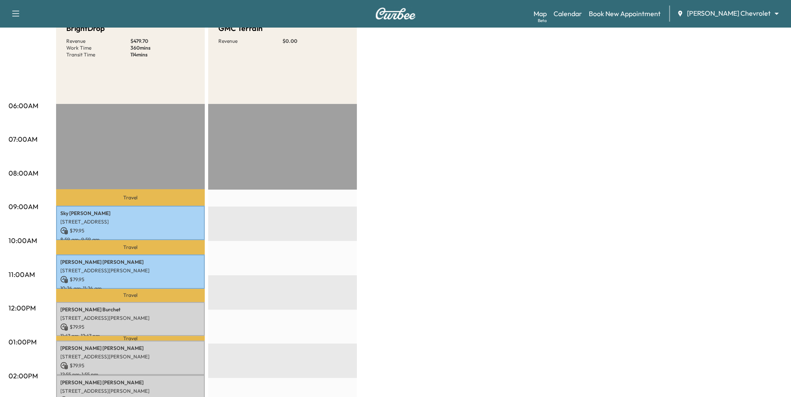
click at [739, 14] on body "Support Log Out Map Beta Calendar Book New Appointment [PERSON_NAME] Chevrolet …" at bounding box center [395, 103] width 791 height 397
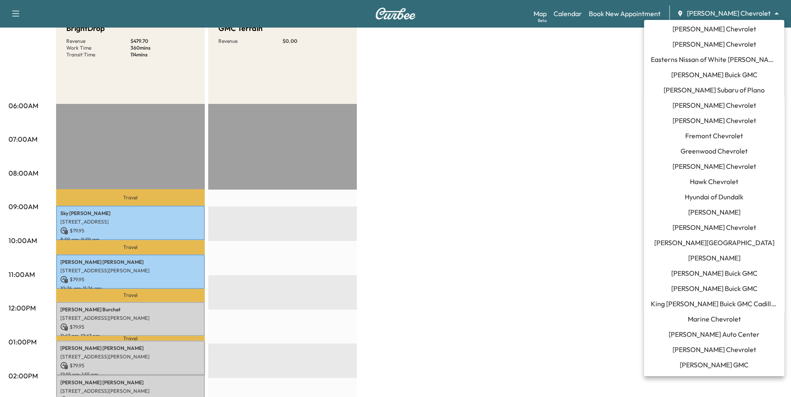
scroll to position [246, 0]
click at [699, 76] on span "[PERSON_NAME] Buick GMC" at bounding box center [714, 75] width 86 height 10
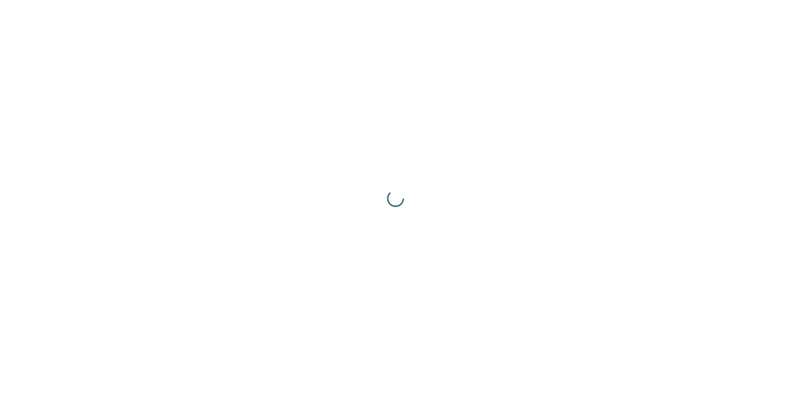
scroll to position [0, 0]
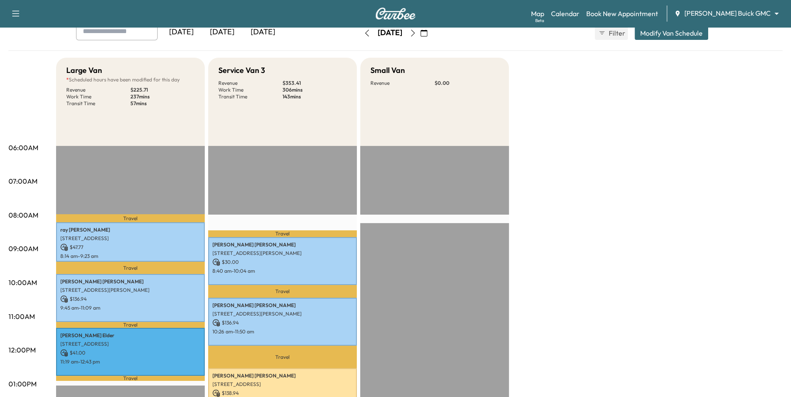
scroll to position [130, 0]
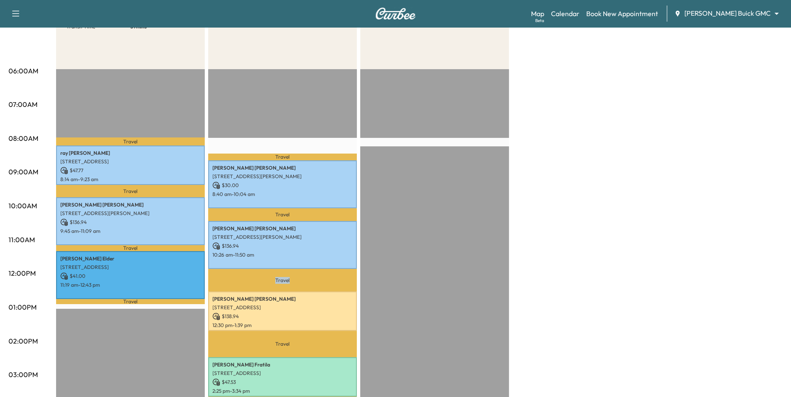
drag, startPoint x: 265, startPoint y: 280, endPoint x: 319, endPoint y: 280, distance: 53.9
click at [319, 280] on p "Travel" at bounding box center [282, 280] width 149 height 23
drag, startPoint x: 280, startPoint y: 344, endPoint x: 310, endPoint y: 349, distance: 30.6
click at [310, 349] on p "Travel" at bounding box center [282, 344] width 149 height 26
drag, startPoint x: 270, startPoint y: 214, endPoint x: 324, endPoint y: 213, distance: 53.5
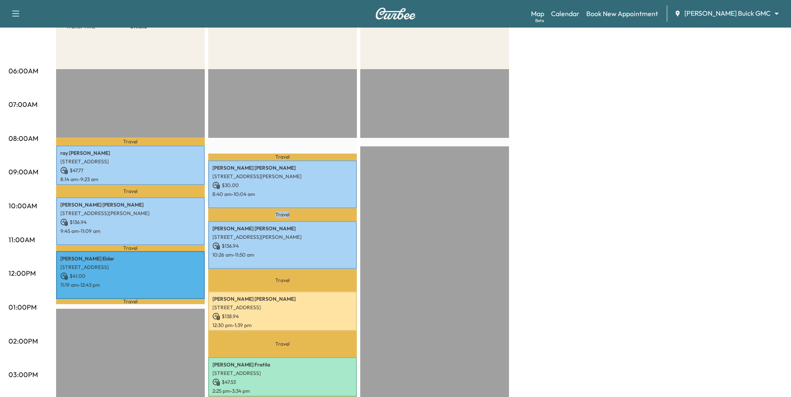
click at [324, 213] on p "Travel" at bounding box center [282, 214] width 149 height 13
click at [322, 215] on p "Travel" at bounding box center [282, 214] width 149 height 13
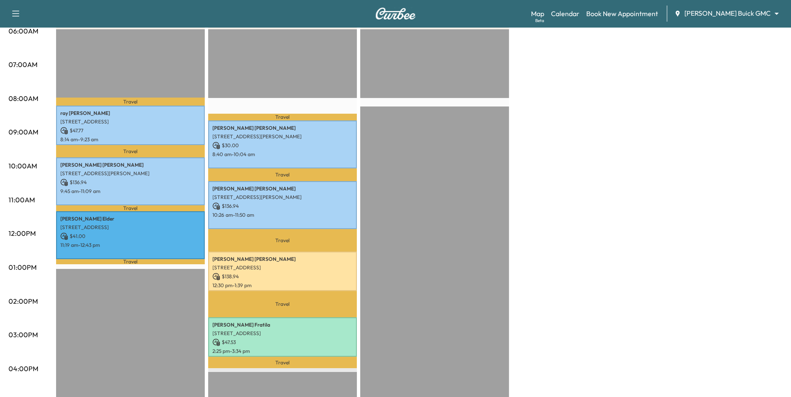
scroll to position [172, 0]
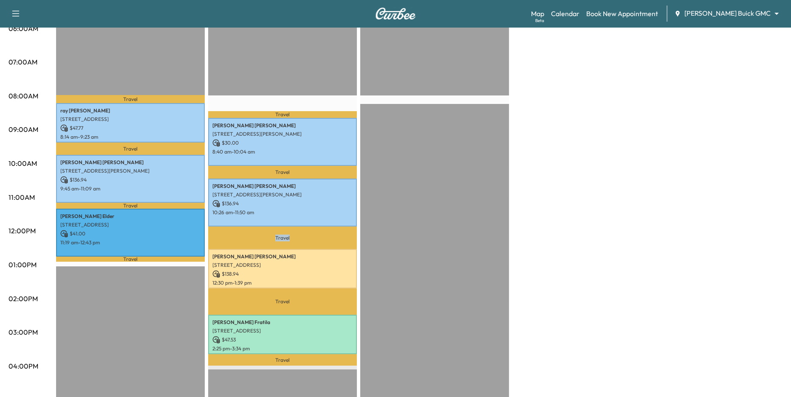
drag, startPoint x: 268, startPoint y: 239, endPoint x: 305, endPoint y: 239, distance: 37.8
click at [304, 239] on p "Travel" at bounding box center [282, 238] width 149 height 23
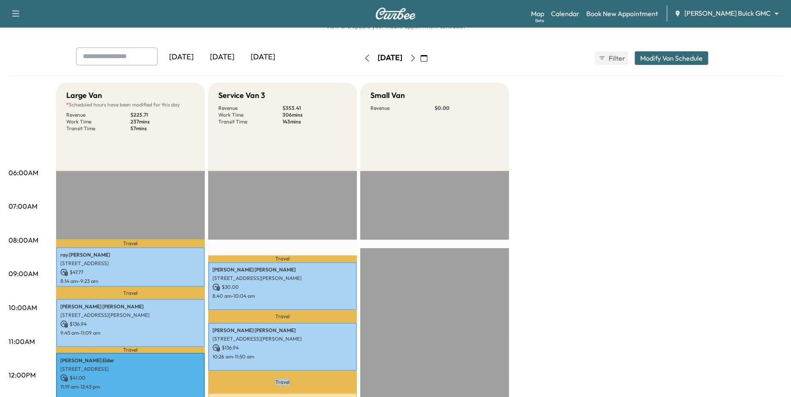
scroll to position [17, 0]
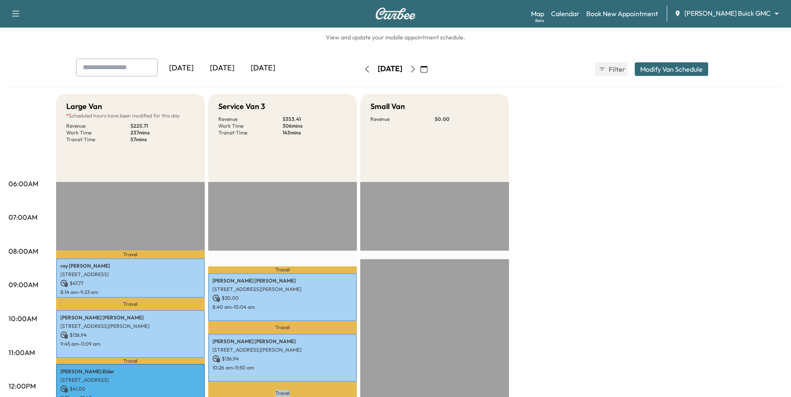
click at [221, 72] on div "[DATE]" at bounding box center [222, 69] width 41 height 20
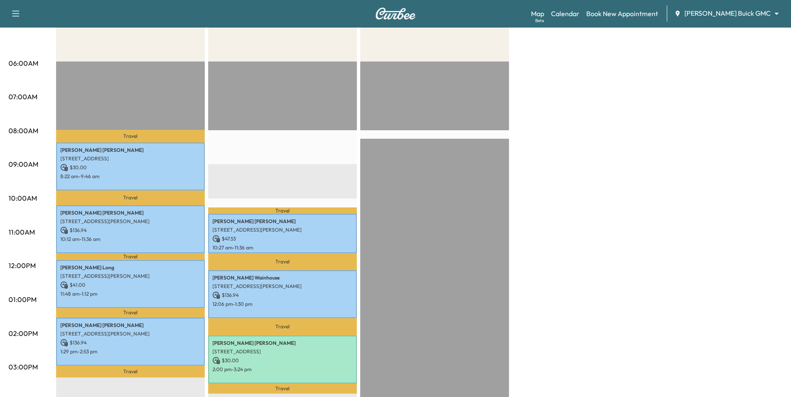
scroll to position [118, 0]
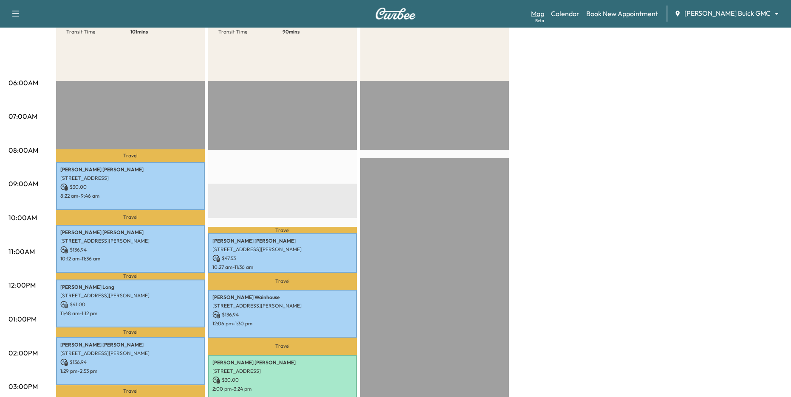
click at [544, 14] on link "Map Beta" at bounding box center [537, 13] width 13 height 10
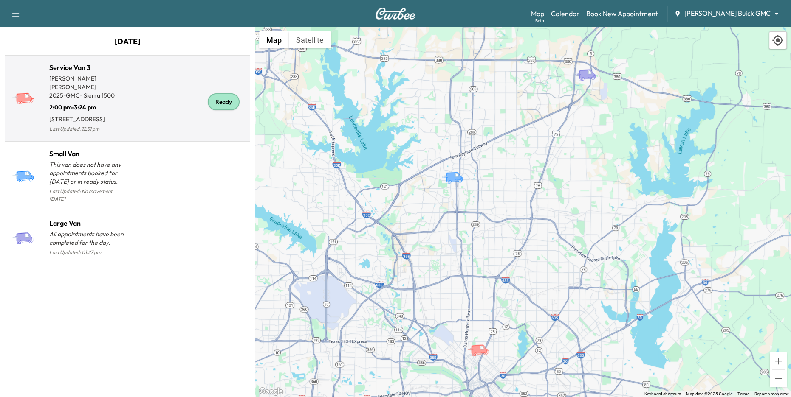
click at [160, 113] on div "Ready" at bounding box center [186, 101] width 119 height 65
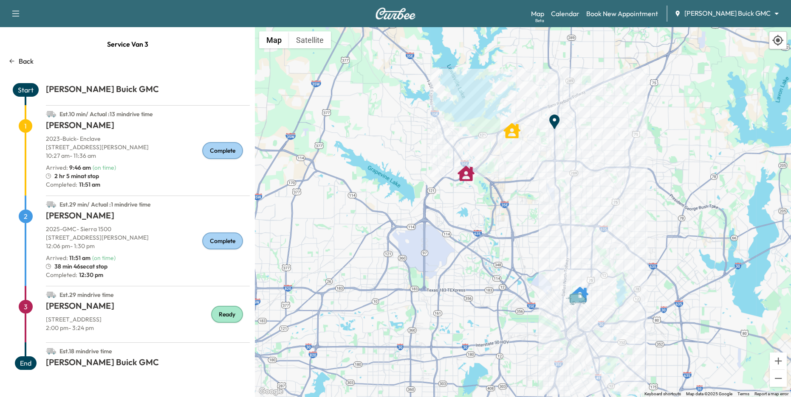
click at [28, 59] on p "Back" at bounding box center [26, 61] width 15 height 10
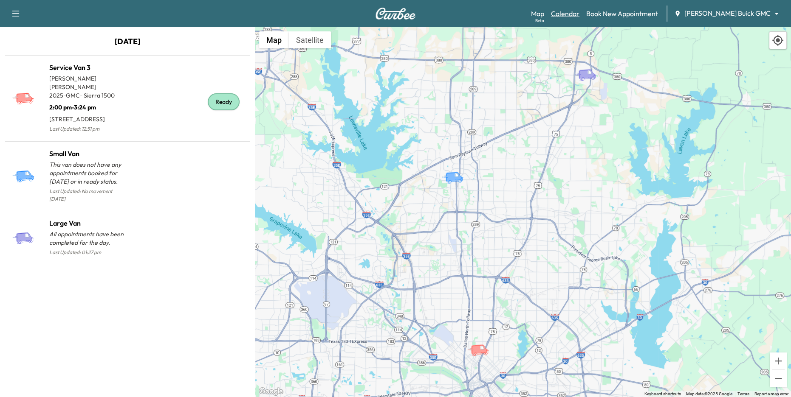
click at [579, 10] on link "Calendar" at bounding box center [565, 13] width 28 height 10
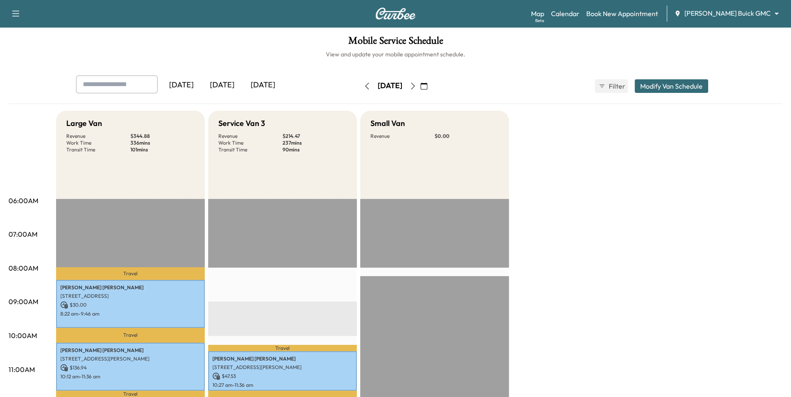
click at [736, 6] on div "Map Beta Calendar Book New Appointment [PERSON_NAME] Buick GMC ******** ​" at bounding box center [657, 14] width 253 height 16
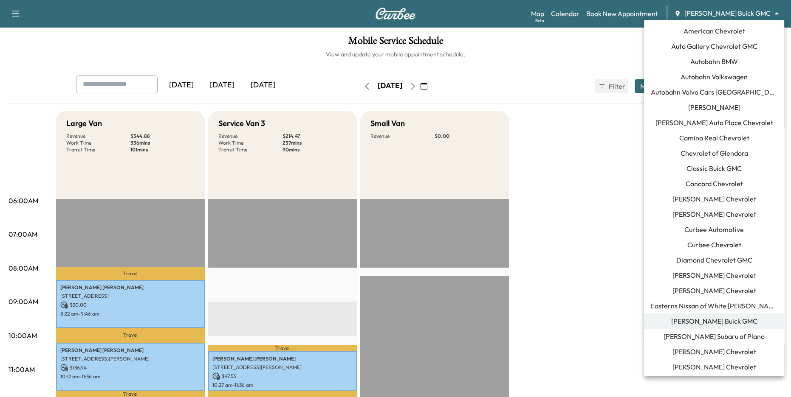
click at [736, 9] on body "Support Log Out Map Beta Calendar Book New Appointment [PERSON_NAME] Buick GMC …" at bounding box center [395, 198] width 791 height 397
click at [631, 20] on div at bounding box center [395, 198] width 791 height 397
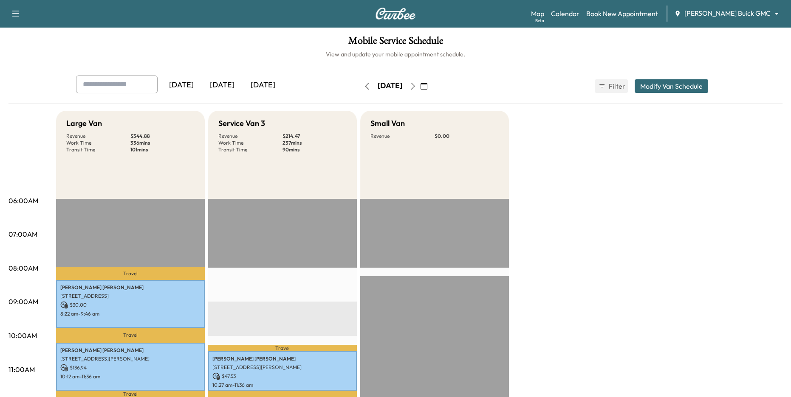
click at [631, 11] on div "American Chevrolet Auto Gallery Chevrolet GMC Autobahn BMW Autobahn Volkswagen …" at bounding box center [395, 198] width 791 height 397
click at [636, 12] on link "Book New Appointment" at bounding box center [622, 13] width 72 height 10
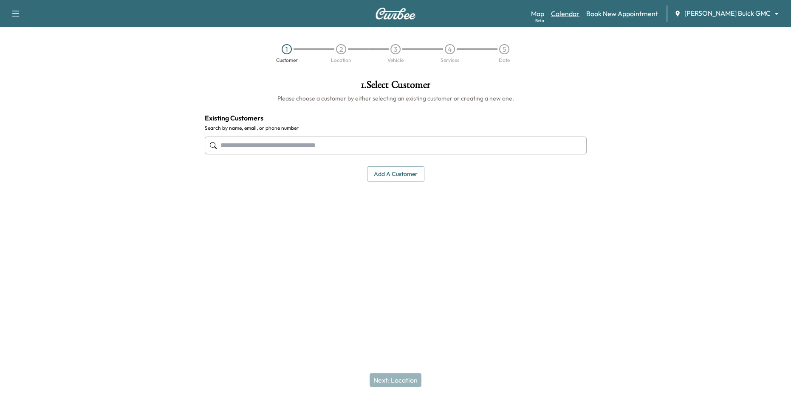
click at [579, 17] on link "Calendar" at bounding box center [565, 13] width 28 height 10
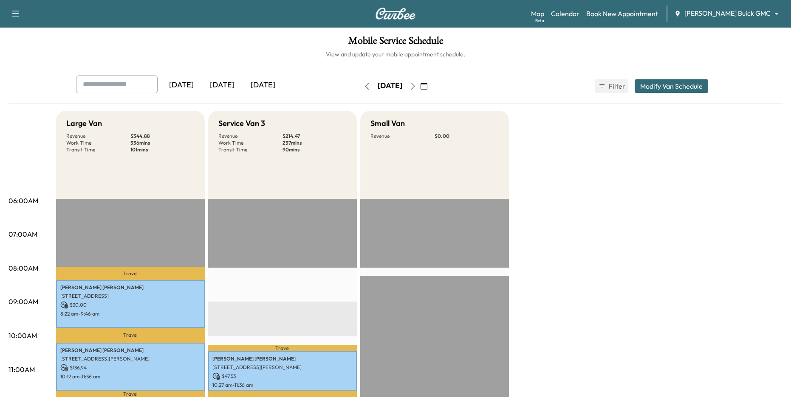
click at [737, 13] on body "Support Log Out Map Beta Calendar Book New Appointment [PERSON_NAME] Buick GMC …" at bounding box center [395, 198] width 791 height 397
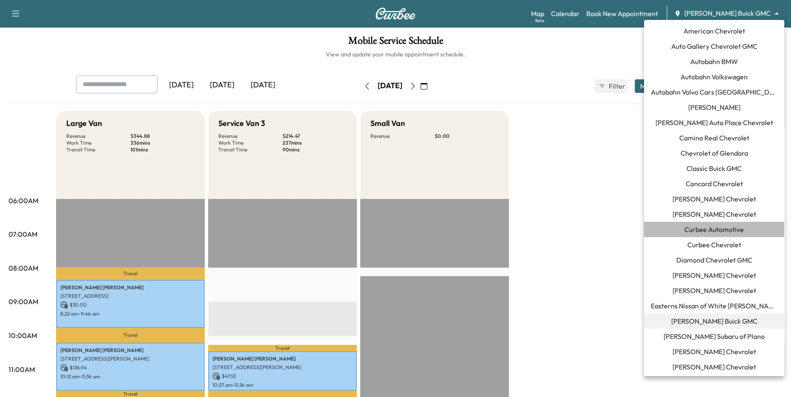
click at [733, 234] on li "Curbee Automotive" at bounding box center [714, 229] width 140 height 15
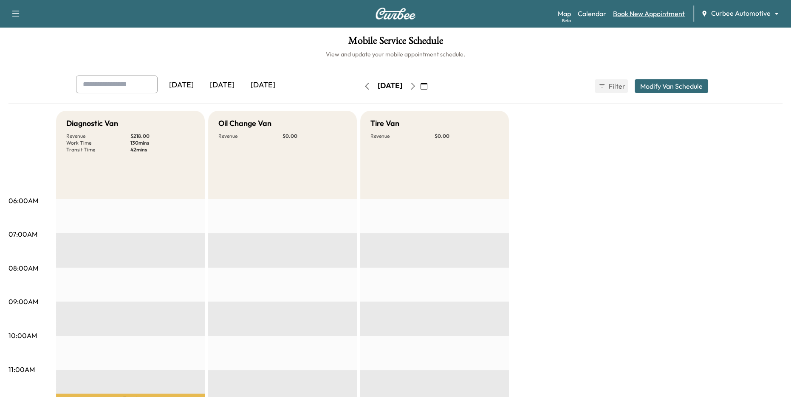
click at [625, 14] on link "Book New Appointment" at bounding box center [649, 13] width 72 height 10
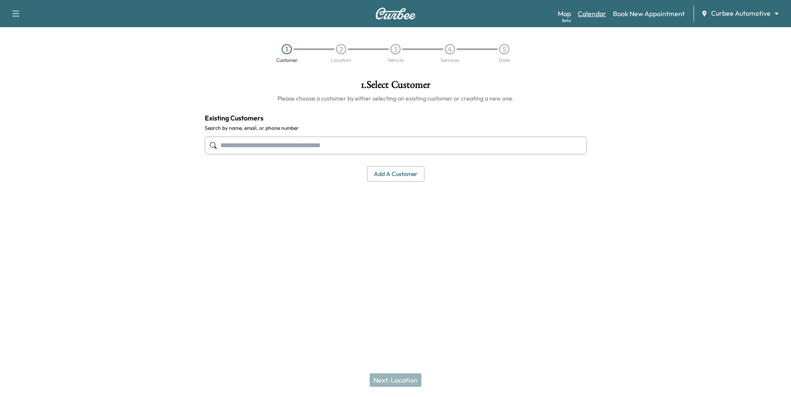
click at [598, 11] on link "Calendar" at bounding box center [591, 13] width 28 height 10
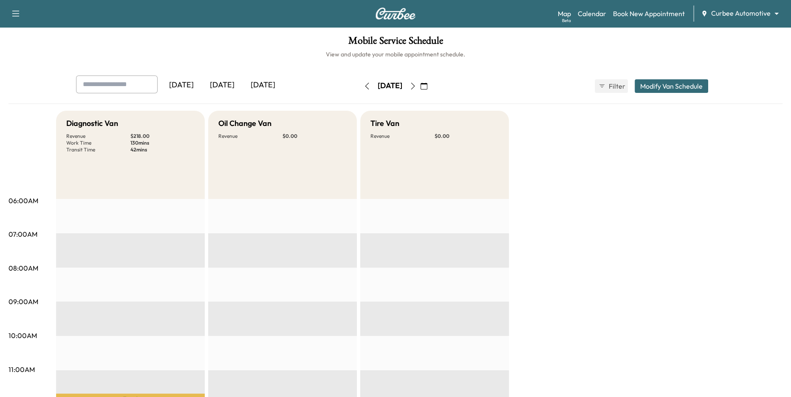
click at [743, 12] on body "Support Log Out Map Beta Calendar Book New Appointment Curbee Automotive ******…" at bounding box center [395, 198] width 791 height 397
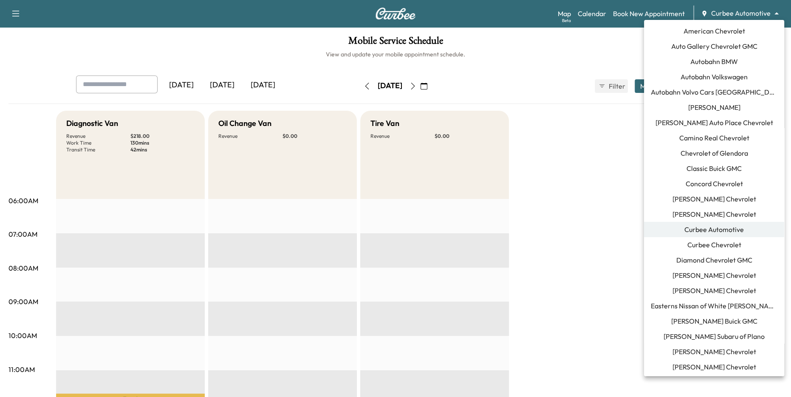
scroll to position [27, 0]
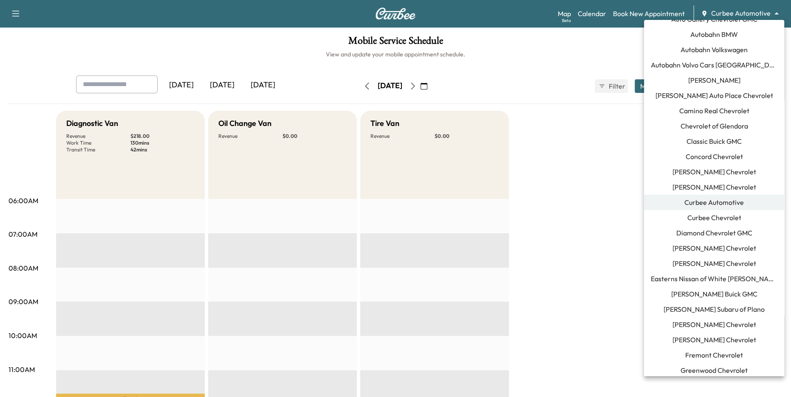
click at [729, 292] on span "[PERSON_NAME] Buick GMC" at bounding box center [714, 294] width 86 height 10
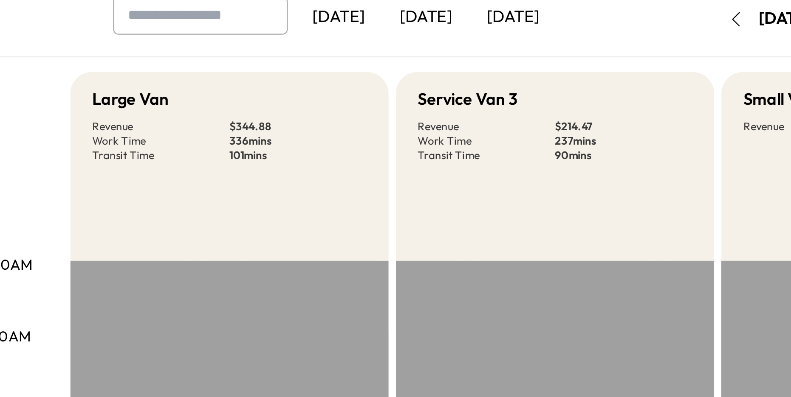
drag, startPoint x: 152, startPoint y: 149, endPoint x: 65, endPoint y: 135, distance: 88.2
click at [65, 135] on div "Large Van Revenue $ 344.88 Work Time 336 mins Transit Time 101 mins" at bounding box center [130, 155] width 149 height 88
click at [157, 165] on div "Large Van Revenue $ 344.88 Work Time 336 mins Transit Time 101 mins" at bounding box center [130, 155] width 149 height 88
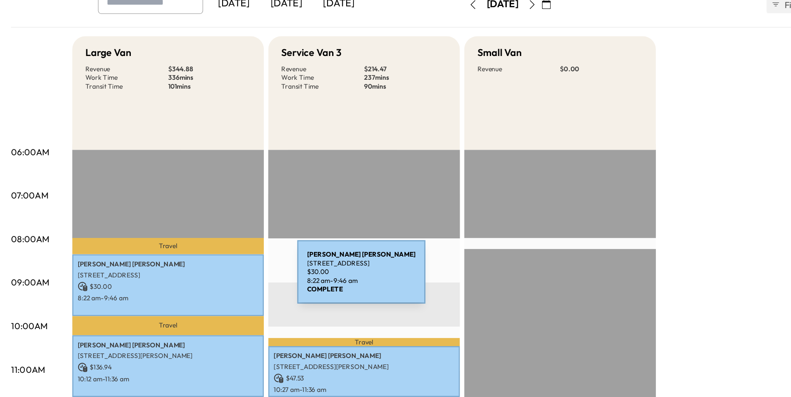
click at [167, 299] on p "[STREET_ADDRESS]" at bounding box center [130, 296] width 140 height 7
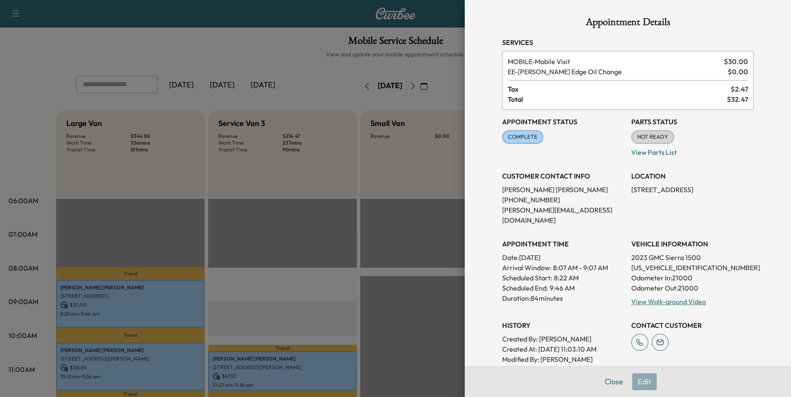
click at [375, 248] on div at bounding box center [395, 198] width 791 height 397
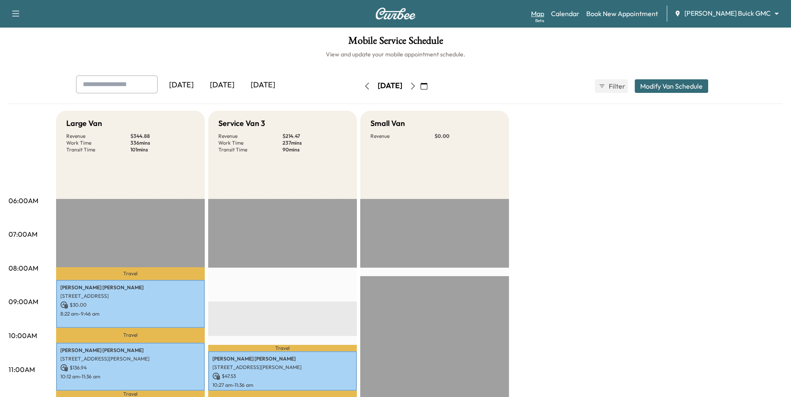
click at [544, 11] on link "Map Beta" at bounding box center [537, 13] width 13 height 10
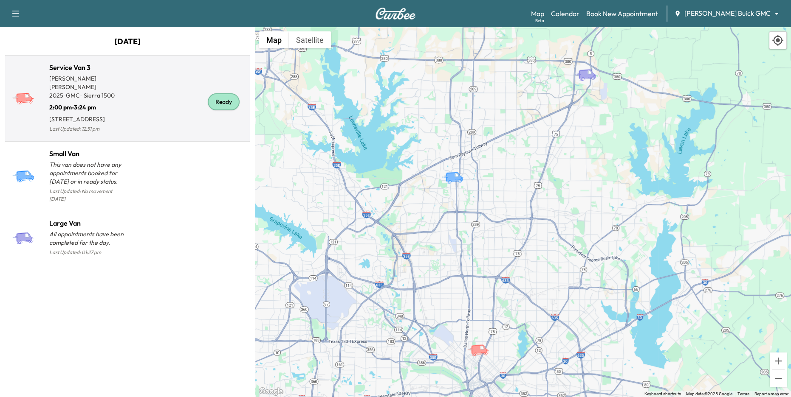
click at [155, 110] on div "Ready" at bounding box center [186, 101] width 119 height 65
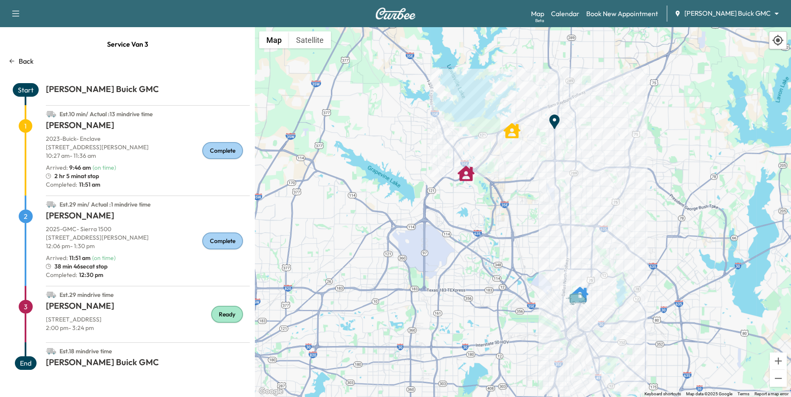
drag, startPoint x: 52, startPoint y: 177, endPoint x: 104, endPoint y: 175, distance: 52.3
click at [104, 175] on div "2 hr 5 min at stop" at bounding box center [148, 176] width 204 height 8
drag, startPoint x: 53, startPoint y: 267, endPoint x: 118, endPoint y: 272, distance: 65.1
click at [115, 271] on div "[PERSON_NAME] 2025 - GMC - Sierra [STREET_ADDRESS][PERSON_NAME] 12:06 pm - 1:30…" at bounding box center [148, 248] width 204 height 76
click at [117, 268] on div "38 min 46sec at stop" at bounding box center [148, 266] width 204 height 8
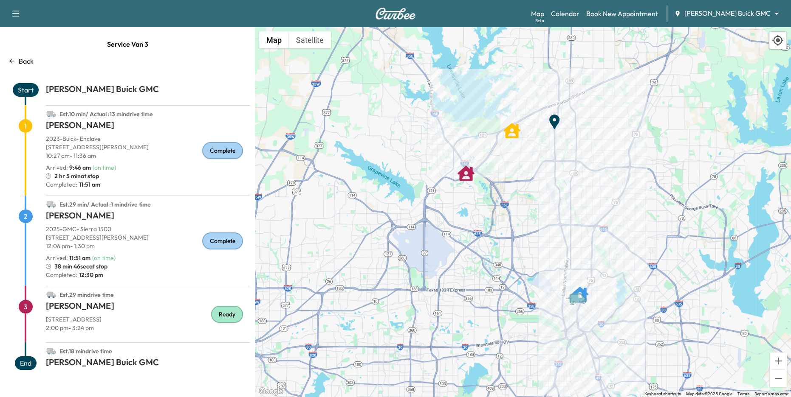
drag, startPoint x: 76, startPoint y: 275, endPoint x: 97, endPoint y: 277, distance: 21.4
click at [96, 277] on p "Completed: 12:30 pm" at bounding box center [148, 275] width 204 height 8
click at [14, 58] on icon at bounding box center [11, 61] width 7 height 7
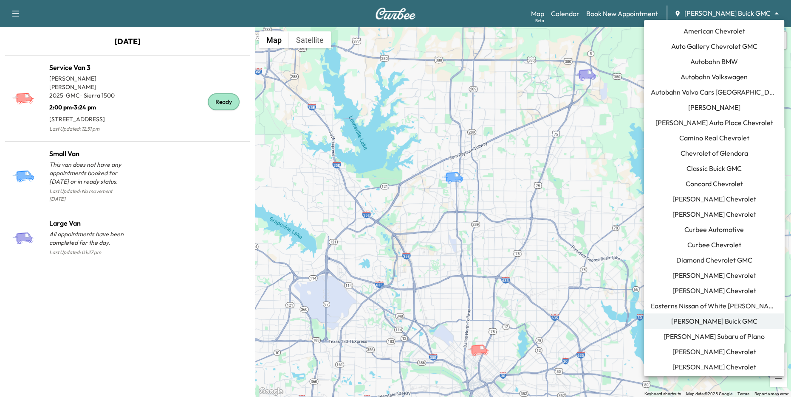
click at [747, 11] on body "Support Log Out Map Beta Calendar Book New Appointment [PERSON_NAME] Buick GMC …" at bounding box center [395, 198] width 791 height 397
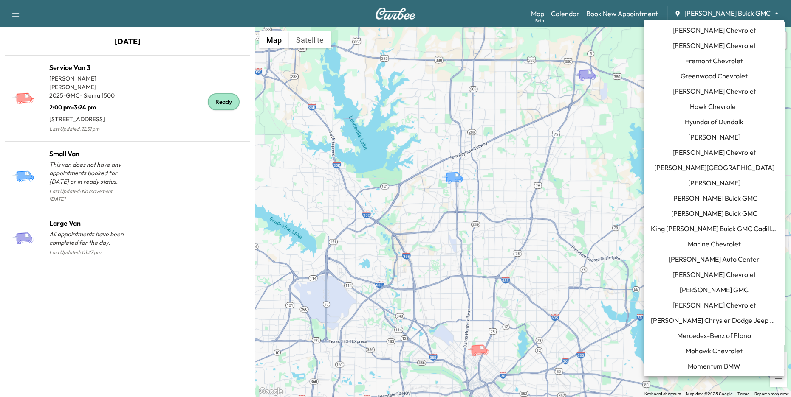
scroll to position [508, 0]
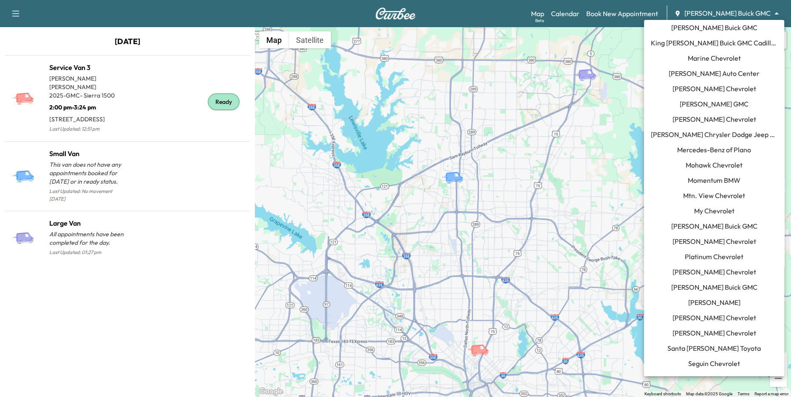
click at [714, 182] on span "Momentum BMW" at bounding box center [713, 180] width 53 height 10
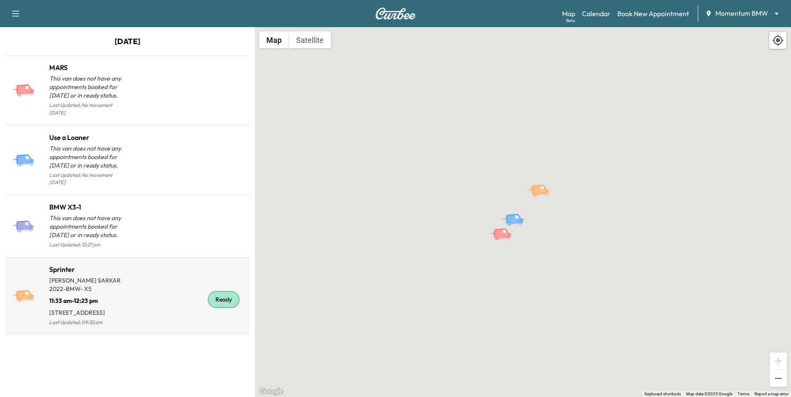
click at [152, 276] on div "Ready" at bounding box center [186, 299] width 119 height 57
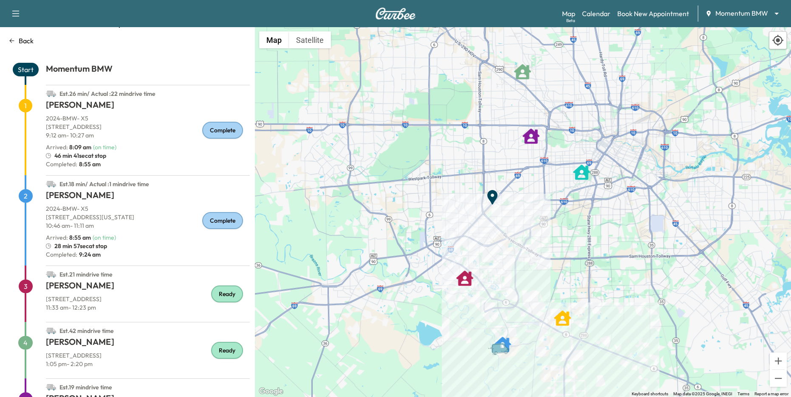
scroll to position [29, 0]
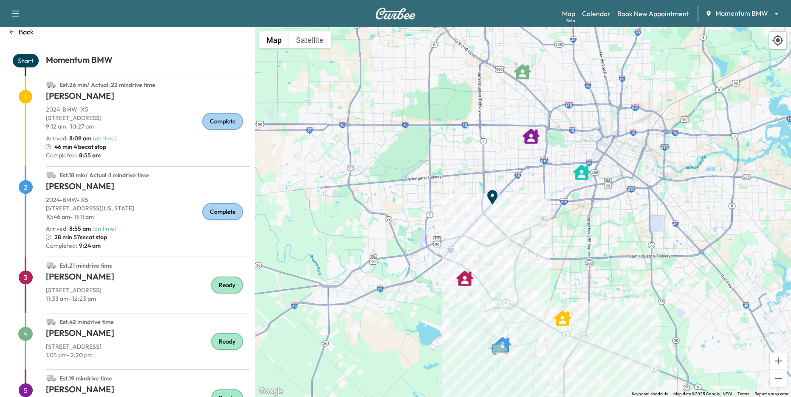
drag, startPoint x: 52, startPoint y: 147, endPoint x: 117, endPoint y: 149, distance: 65.4
click at [117, 149] on div "46 min 41sec at stop" at bounding box center [148, 147] width 204 height 8
drag, startPoint x: 54, startPoint y: 238, endPoint x: 116, endPoint y: 238, distance: 62.8
click at [114, 238] on div "28 min 57sec at stop" at bounding box center [148, 237] width 204 height 8
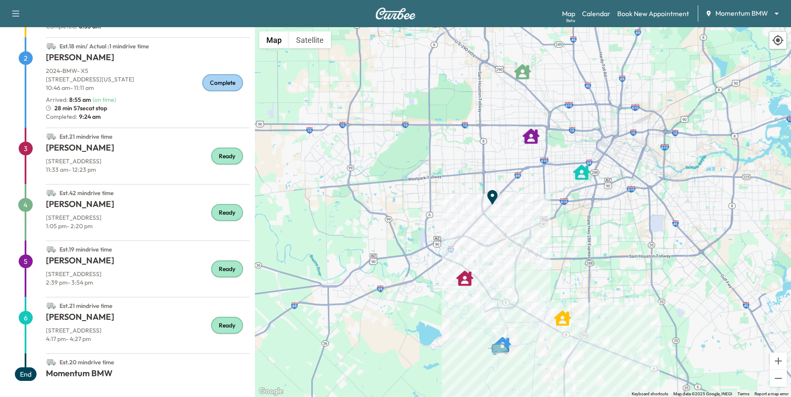
scroll to position [70, 0]
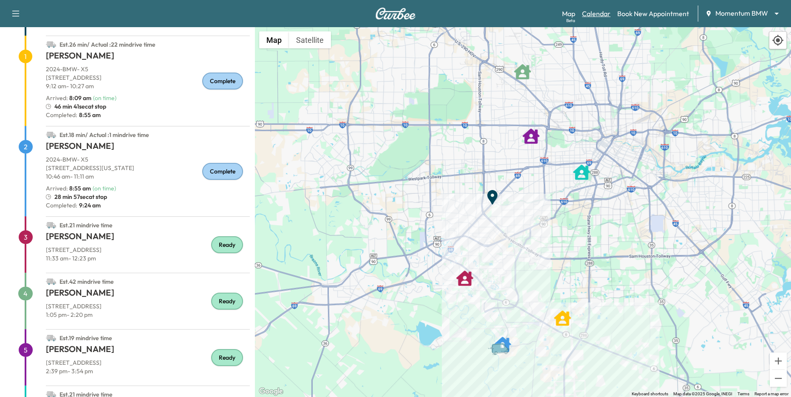
click at [603, 17] on link "Calendar" at bounding box center [596, 13] width 28 height 10
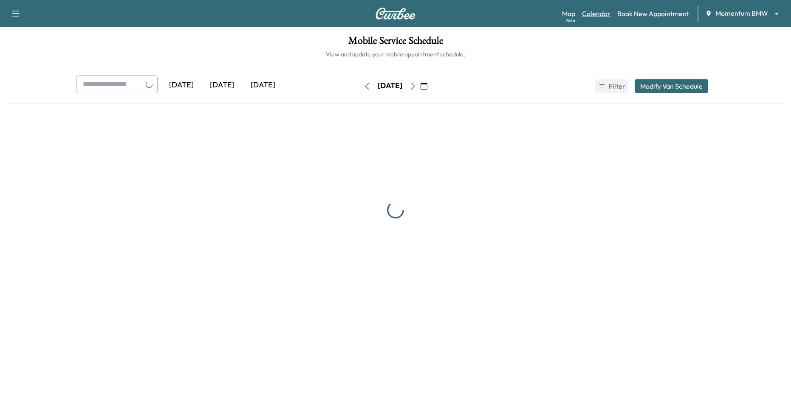
click at [602, 14] on link "Calendar" at bounding box center [596, 13] width 28 height 10
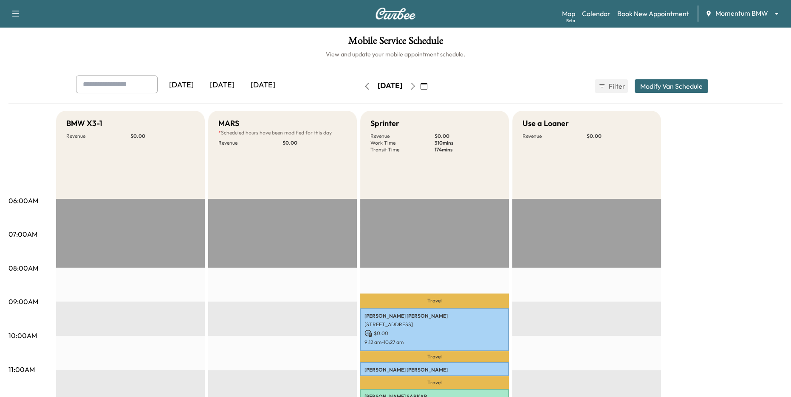
drag, startPoint x: 433, startPoint y: 143, endPoint x: 468, endPoint y: 139, distance: 35.4
click at [468, 139] on div "Revenue $ 0.00 Work Time 310 mins Transit Time 174 mins" at bounding box center [434, 143] width 128 height 20
drag, startPoint x: 432, startPoint y: 150, endPoint x: 461, endPoint y: 151, distance: 29.3
click at [460, 151] on div "Revenue $ 0.00 Work Time 310 mins Transit Time 174 mins" at bounding box center [434, 143] width 128 height 20
click at [476, 161] on div "Sprinter Revenue $ 0.00 Work Time 310 mins Transit Time 174 mins" at bounding box center [434, 155] width 149 height 88
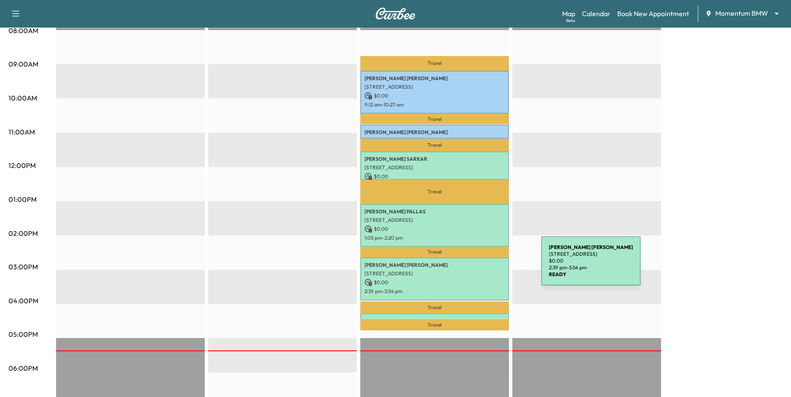
scroll to position [242, 0]
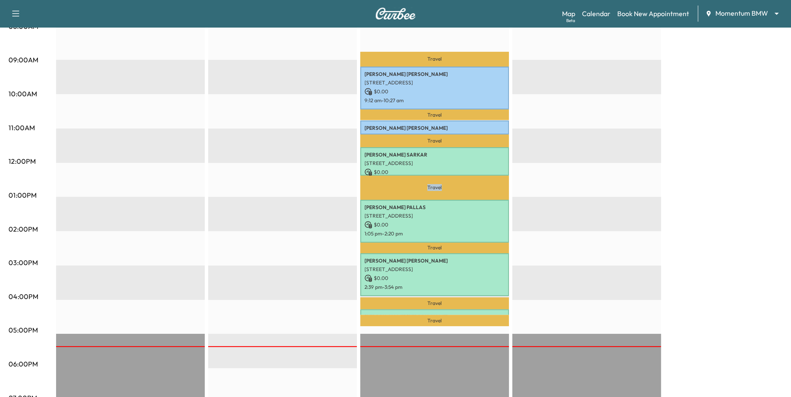
drag, startPoint x: 414, startPoint y: 189, endPoint x: 455, endPoint y: 189, distance: 40.3
click at [453, 189] on p "Travel" at bounding box center [434, 188] width 149 height 24
click at [537, 191] on div "EST Start" at bounding box center [586, 231] width 149 height 549
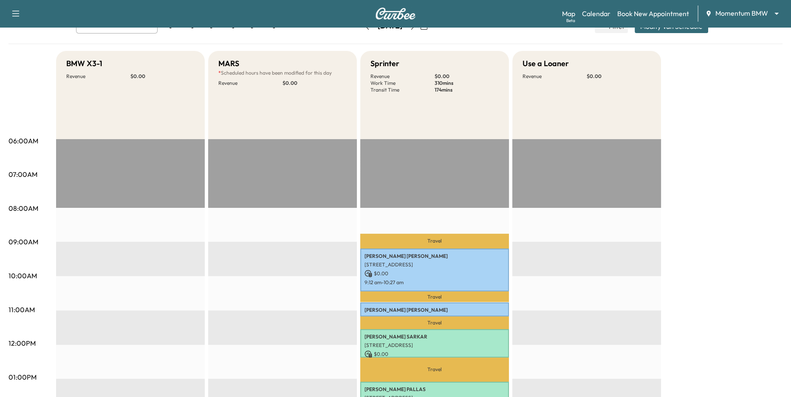
scroll to position [33, 0]
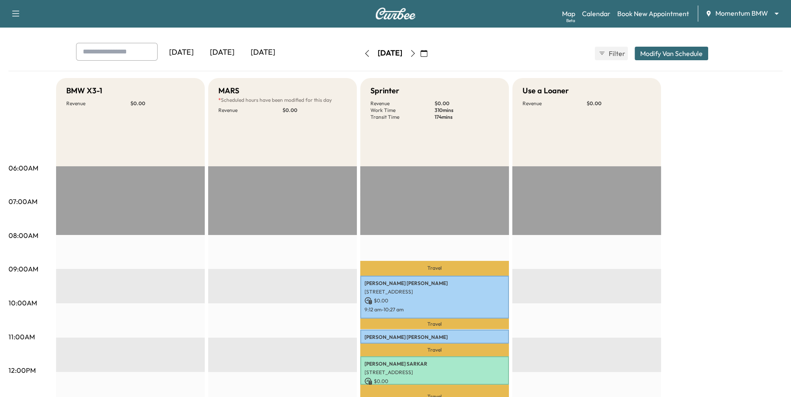
click at [416, 56] on icon "button" at bounding box center [412, 53] width 7 height 7
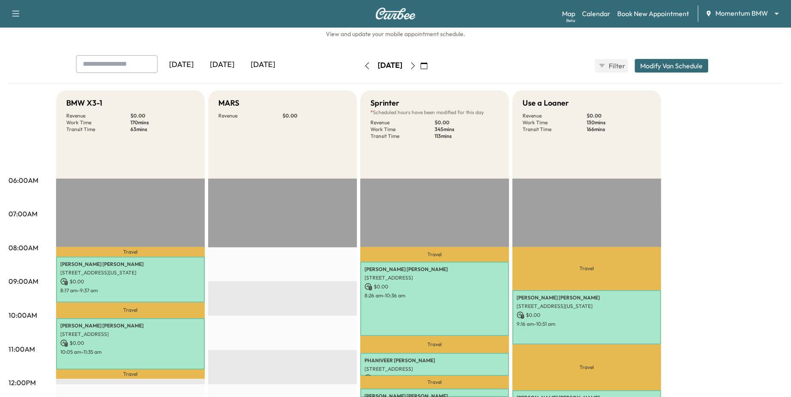
scroll to position [21, 0]
drag, startPoint x: 431, startPoint y: 130, endPoint x: 453, endPoint y: 135, distance: 22.2
click at [453, 135] on div "Revenue $ 0.00 Work Time 345 mins Transit Time 113 mins" at bounding box center [434, 129] width 128 height 20
click at [461, 139] on div "Sprinter * Scheduled hours have been modified for this day Revenue $ 0.00 Work …" at bounding box center [434, 134] width 149 height 88
drag, startPoint x: 434, startPoint y: 130, endPoint x: 458, endPoint y: 139, distance: 25.9
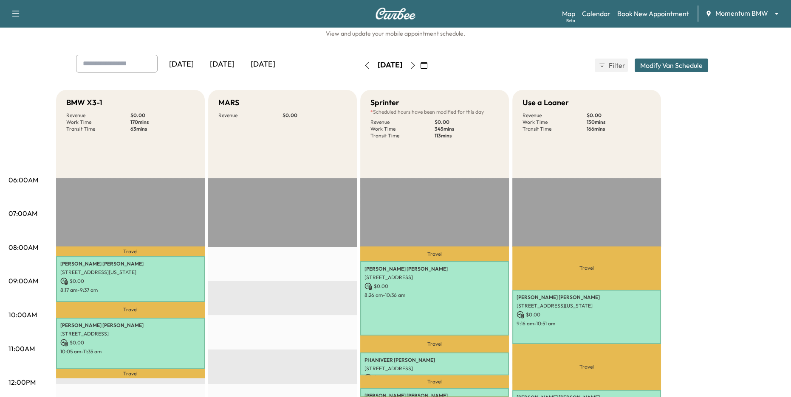
click at [457, 139] on div "Sprinter * Scheduled hours have been modified for this day Revenue $ 0.00 Work …" at bounding box center [434, 134] width 149 height 88
click at [458, 139] on div "Sprinter * Scheduled hours have been modified for this day Revenue $ 0.00 Work …" at bounding box center [434, 134] width 149 height 88
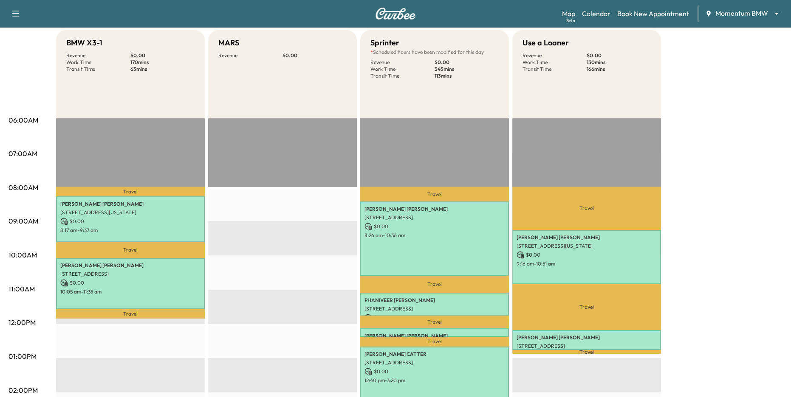
scroll to position [80, 0]
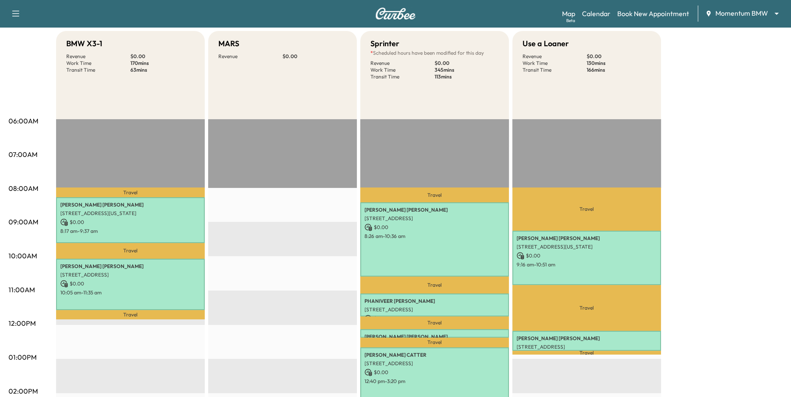
drag, startPoint x: 431, startPoint y: 69, endPoint x: 455, endPoint y: 73, distance: 24.4
click at [455, 73] on div "Revenue $ 0.00 Work Time 345 mins Transit Time 113 mins" at bounding box center [434, 70] width 128 height 20
drag, startPoint x: 435, startPoint y: 77, endPoint x: 454, endPoint y: 79, distance: 19.2
click at [453, 79] on p "113 mins" at bounding box center [466, 76] width 64 height 7
drag, startPoint x: 585, startPoint y: 70, endPoint x: 605, endPoint y: 70, distance: 20.4
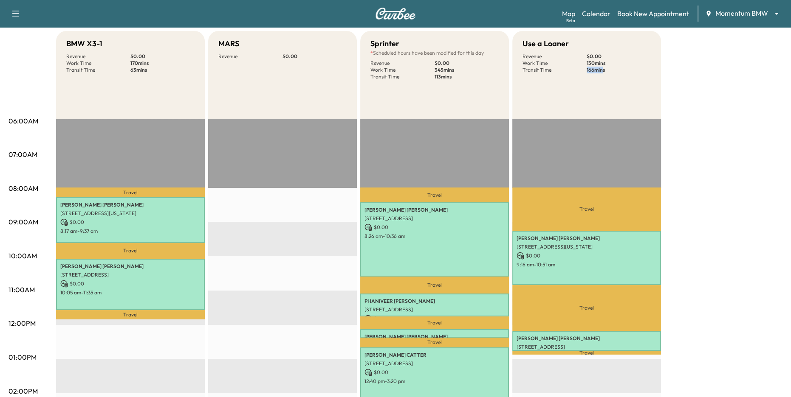
click at [605, 70] on div "Revenue $ 0.00 Work Time 130 mins Transit Time 166 mins" at bounding box center [586, 63] width 128 height 20
drag, startPoint x: 526, startPoint y: 44, endPoint x: 577, endPoint y: 49, distance: 51.6
click at [577, 49] on div "Use a Loaner" at bounding box center [586, 44] width 128 height 12
drag, startPoint x: 583, startPoint y: 69, endPoint x: 608, endPoint y: 65, distance: 25.0
click at [607, 65] on div "Revenue $ 0.00 Work Time 130 mins Transit Time 166 mins" at bounding box center [586, 63] width 128 height 20
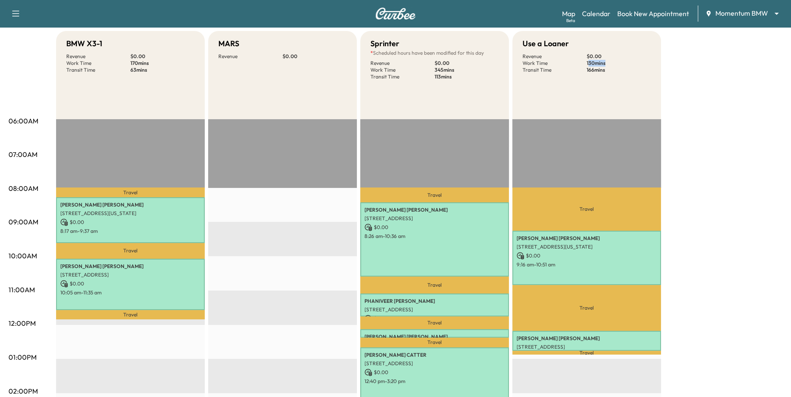
drag, startPoint x: 588, startPoint y: 62, endPoint x: 606, endPoint y: 63, distance: 18.3
click at [605, 62] on p "130 mins" at bounding box center [618, 63] width 64 height 7
drag, startPoint x: 570, startPoint y: 212, endPoint x: 611, endPoint y: 208, distance: 41.0
click at [610, 208] on p "Travel" at bounding box center [586, 209] width 149 height 43
drag, startPoint x: 564, startPoint y: 310, endPoint x: 606, endPoint y: 308, distance: 41.6
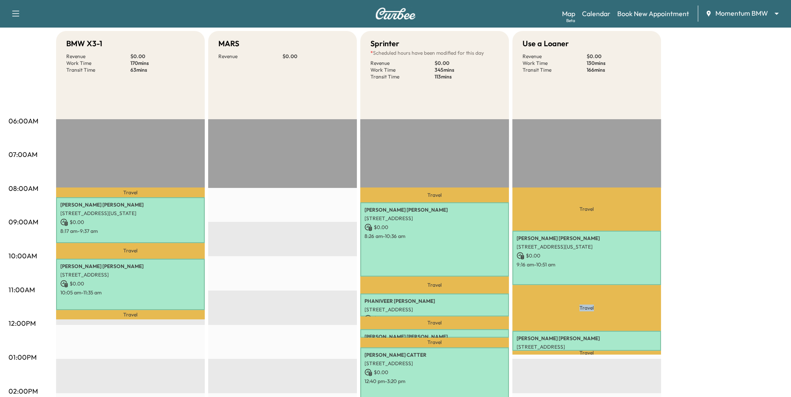
click at [606, 308] on p "Travel" at bounding box center [586, 308] width 149 height 46
drag, startPoint x: 598, startPoint y: 12, endPoint x: 604, endPoint y: 37, distance: 25.7
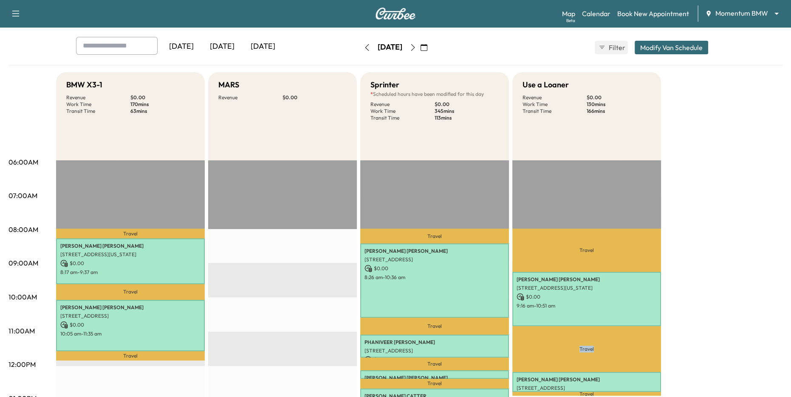
scroll to position [38, 0]
click at [363, 46] on icon "button" at bounding box center [366, 48] width 7 height 7
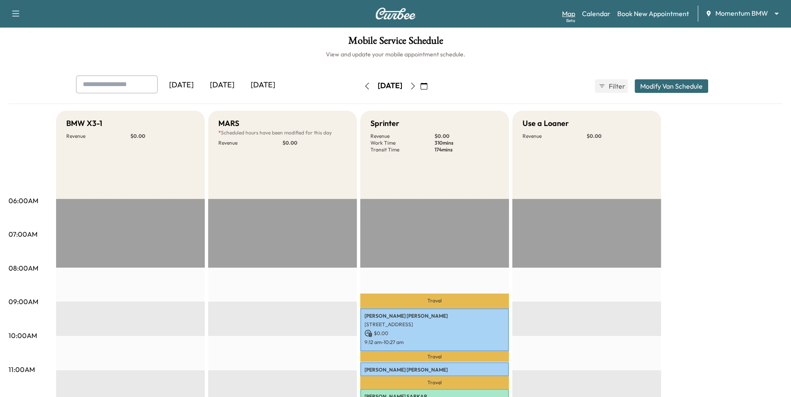
click at [564, 12] on link "Map Beta" at bounding box center [568, 13] width 13 height 10
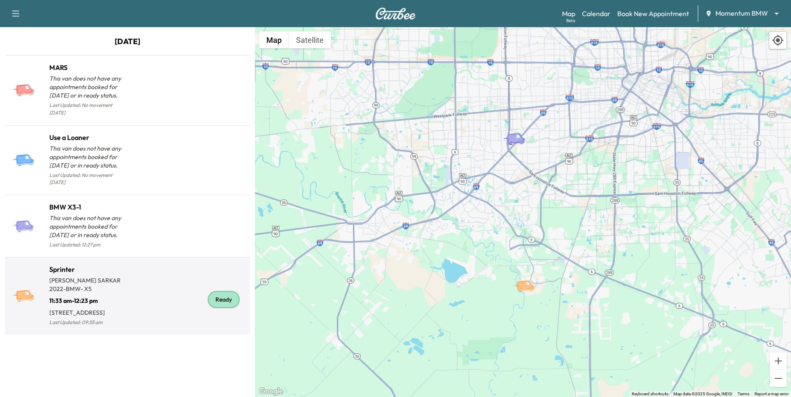
click at [208, 291] on div "Ready" at bounding box center [224, 299] width 32 height 17
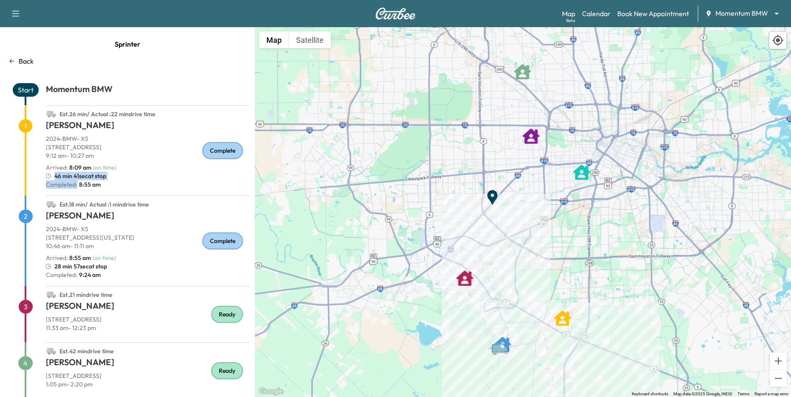
drag, startPoint x: 56, startPoint y: 176, endPoint x: 109, endPoint y: 183, distance: 52.7
click at [108, 183] on div "[PERSON_NAME] 2024 - BMW - X5 [STREET_ADDRESS] 9:12 am - 10:27 am Arrived : 8:0…" at bounding box center [148, 157] width 204 height 76
click at [110, 175] on div "46 min 41sec at stop" at bounding box center [148, 176] width 204 height 8
drag, startPoint x: 110, startPoint y: 175, endPoint x: 49, endPoint y: 173, distance: 61.6
click at [49, 173] on div "46 min 41sec at stop" at bounding box center [148, 176] width 204 height 8
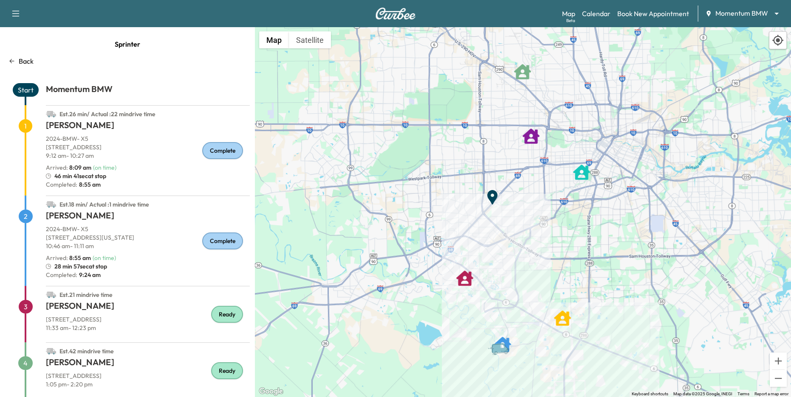
click at [144, 180] on p "Completed: 8:55 am" at bounding box center [148, 184] width 204 height 8
drag, startPoint x: 55, startPoint y: 176, endPoint x: 106, endPoint y: 176, distance: 50.5
click at [106, 176] on span "46 min 41sec at stop" at bounding box center [80, 176] width 52 height 8
click at [113, 178] on div "46 min 41sec at stop" at bounding box center [148, 176] width 204 height 8
click at [11, 58] on icon at bounding box center [11, 61] width 7 height 7
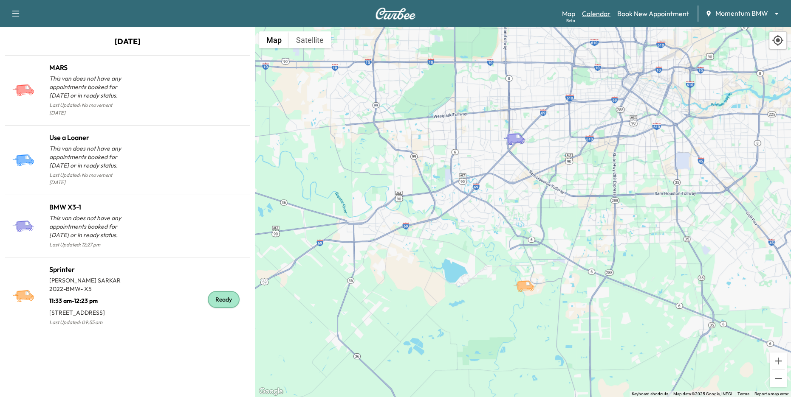
click at [599, 17] on link "Calendar" at bounding box center [596, 13] width 28 height 10
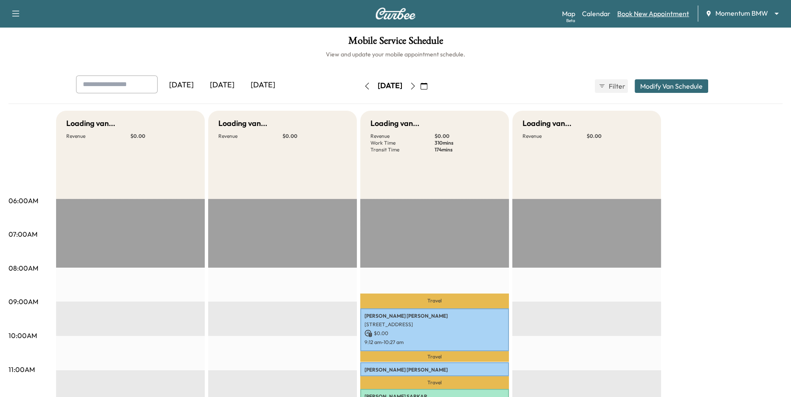
click at [659, 8] on link "Book New Appointment" at bounding box center [653, 13] width 72 height 10
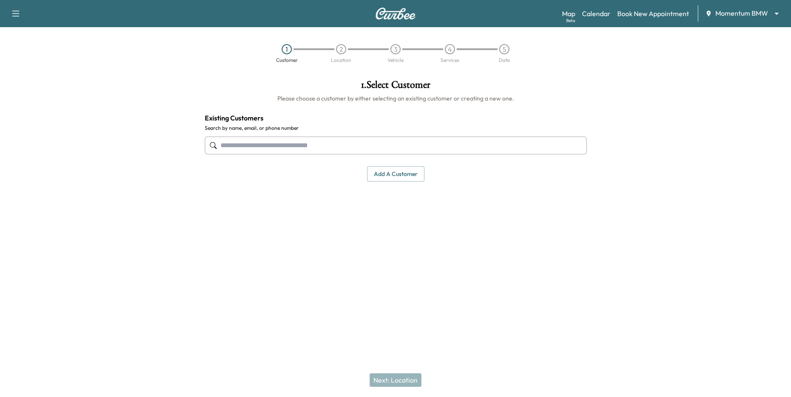
click at [754, 14] on body "Support Log Out Map Beta Calendar Book New Appointment Momentum BMW ******** ​ …" at bounding box center [395, 198] width 791 height 397
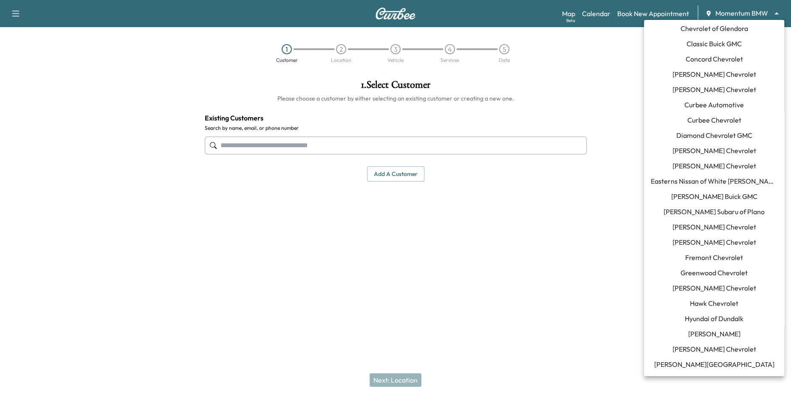
scroll to position [99, 0]
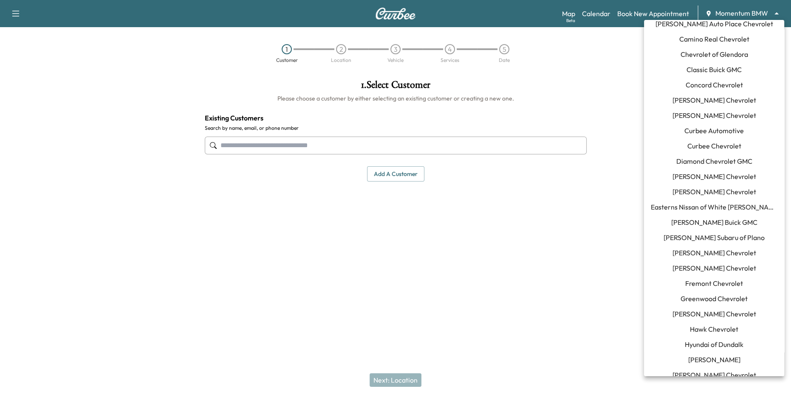
click at [720, 134] on span "Curbee Automotive" at bounding box center [713, 131] width 59 height 10
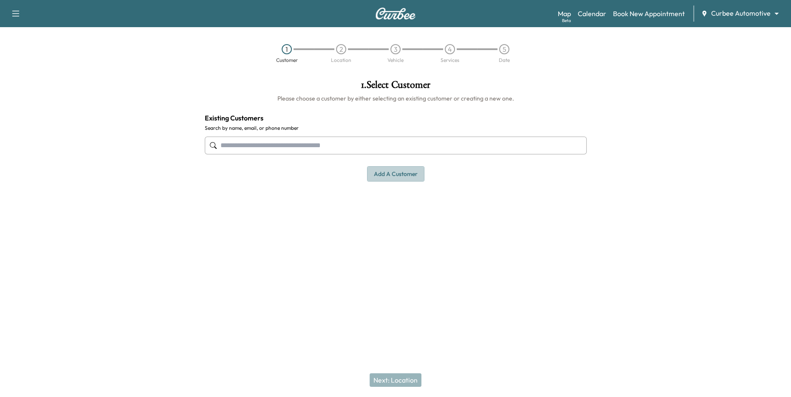
click at [393, 174] on button "Add a customer" at bounding box center [395, 174] width 57 height 16
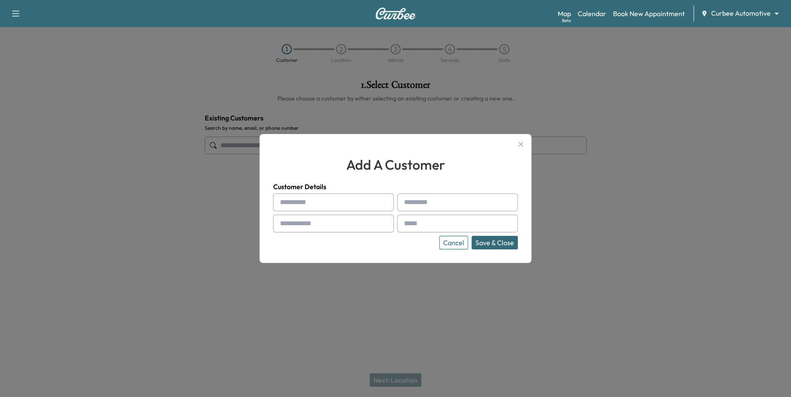
click at [465, 241] on button "Cancel" at bounding box center [453, 243] width 29 height 14
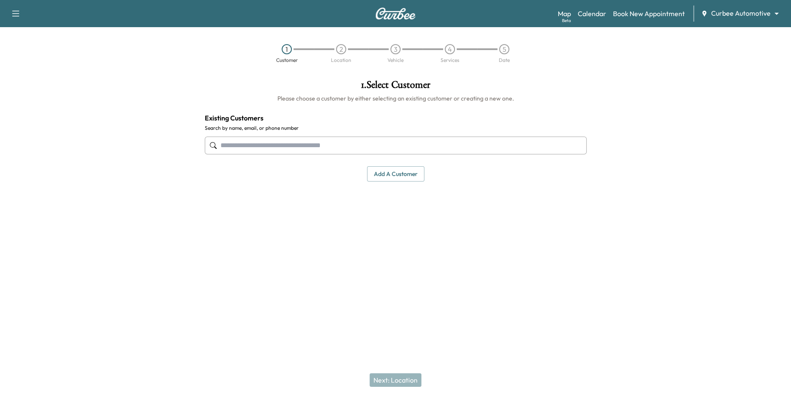
click at [350, 144] on input "text" at bounding box center [396, 146] width 382 height 18
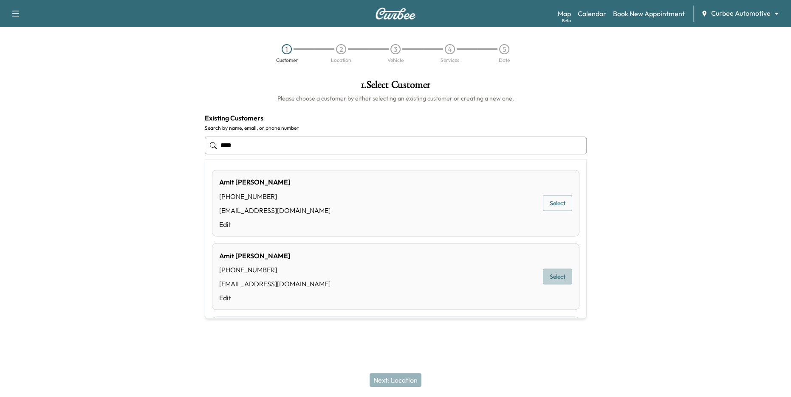
click at [558, 279] on button "Select" at bounding box center [557, 277] width 29 height 16
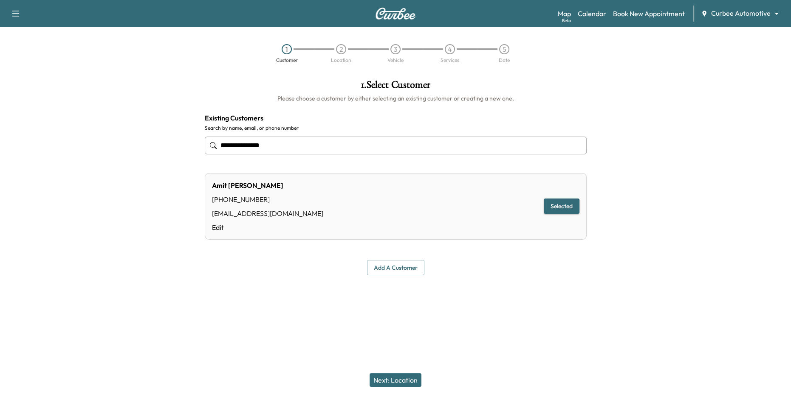
type input "**********"
click at [408, 379] on button "Next: Location" at bounding box center [395, 381] width 52 height 14
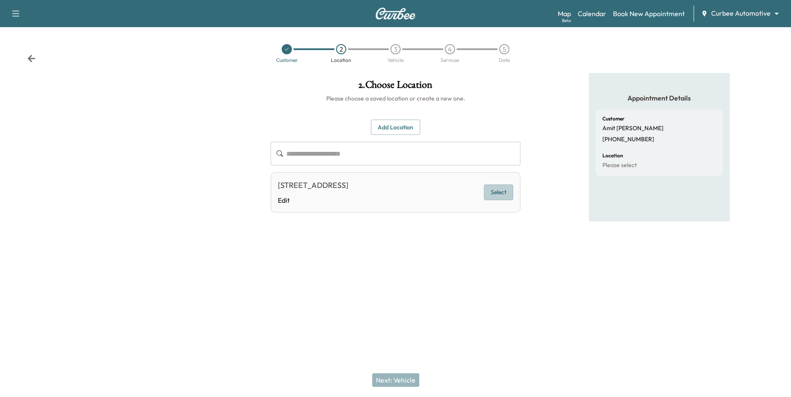
click at [500, 199] on button "Select" at bounding box center [498, 193] width 29 height 16
click at [408, 375] on button "Next: Vehicle" at bounding box center [395, 381] width 47 height 14
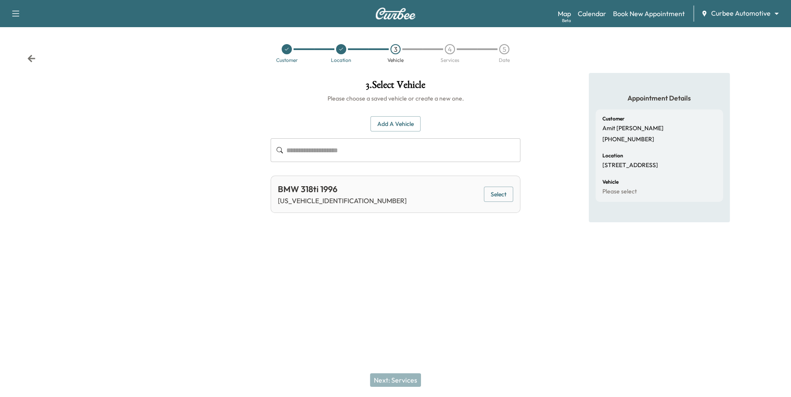
click at [332, 152] on input "text" at bounding box center [403, 150] width 234 height 24
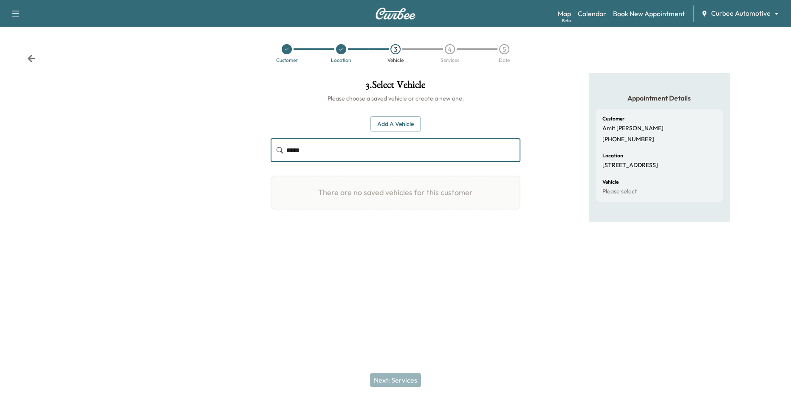
type input "*****"
type input "*"
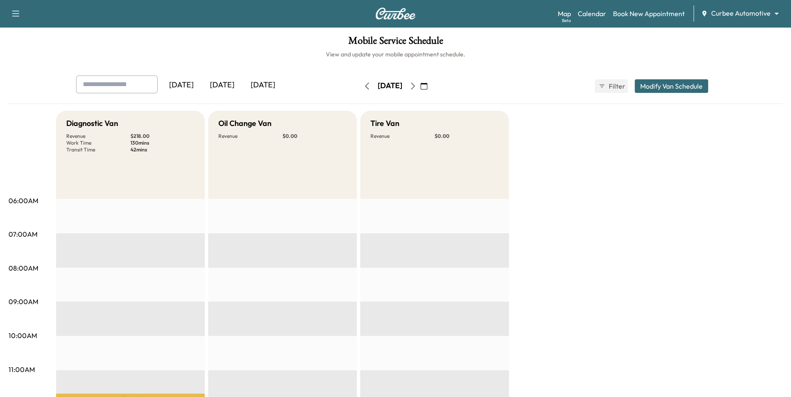
click at [599, 19] on div "Map Beta Calendar Book New Appointment Curbee Automotive ******** ​" at bounding box center [671, 14] width 226 height 16
click at [591, 13] on link "Calendar" at bounding box center [591, 13] width 28 height 10
click at [642, 11] on link "Book New Appointment" at bounding box center [649, 13] width 72 height 10
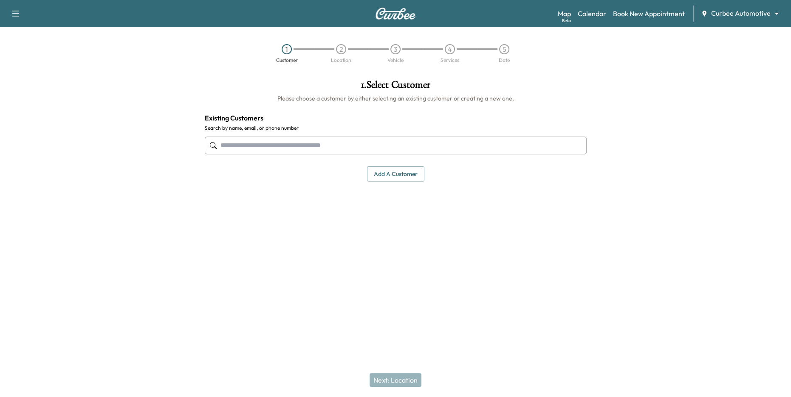
click at [375, 148] on input "text" at bounding box center [396, 146] width 382 height 18
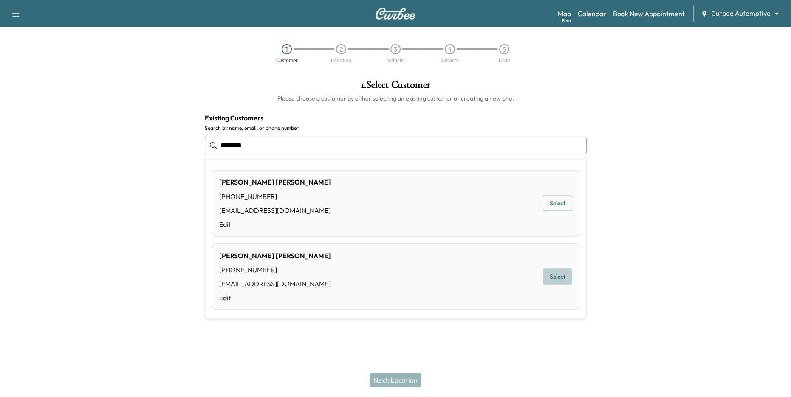
click at [555, 278] on button "Select" at bounding box center [557, 277] width 29 height 16
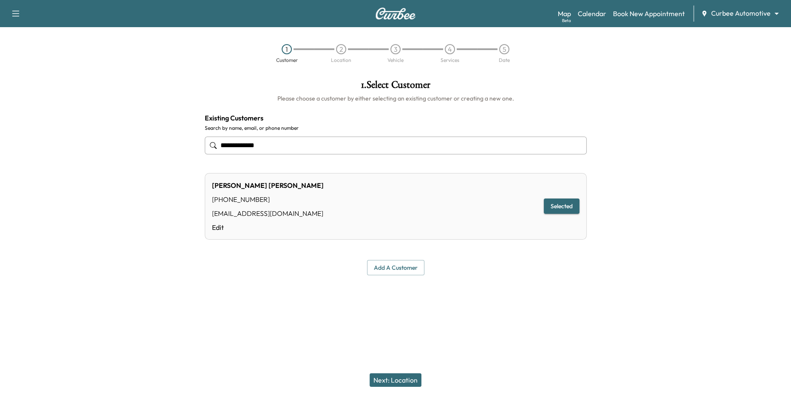
type input "**********"
click at [400, 386] on button "Next: Location" at bounding box center [395, 381] width 52 height 14
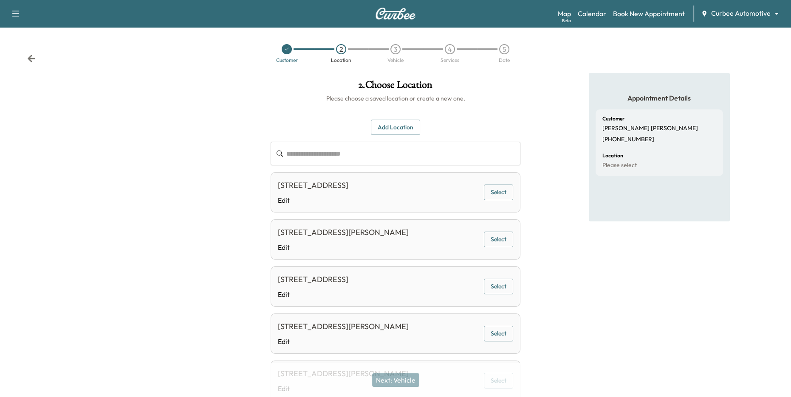
click at [501, 327] on button "Select" at bounding box center [498, 334] width 29 height 16
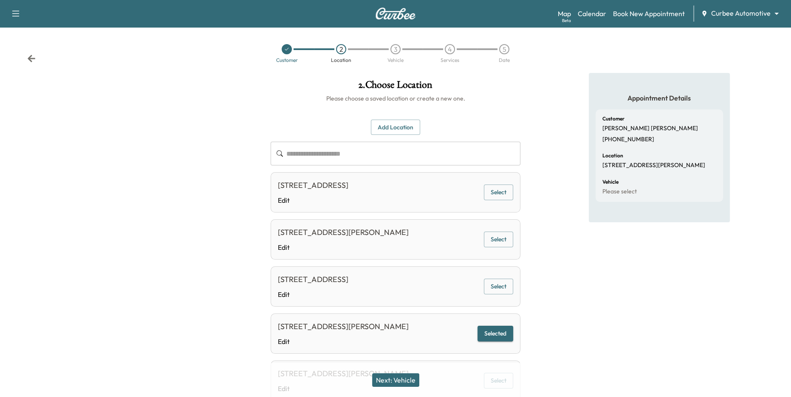
click at [406, 383] on button "Next: Vehicle" at bounding box center [395, 381] width 47 height 14
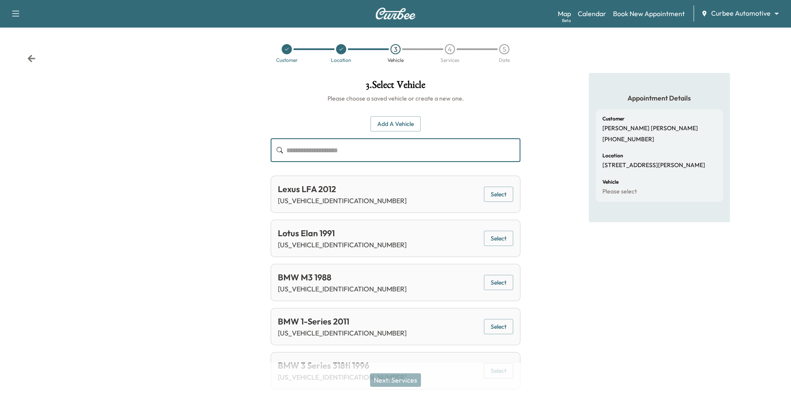
click at [364, 154] on input "text" at bounding box center [403, 150] width 234 height 24
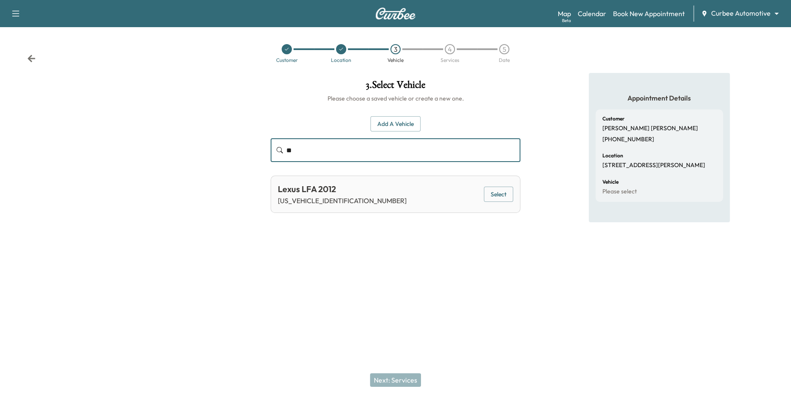
type input "*"
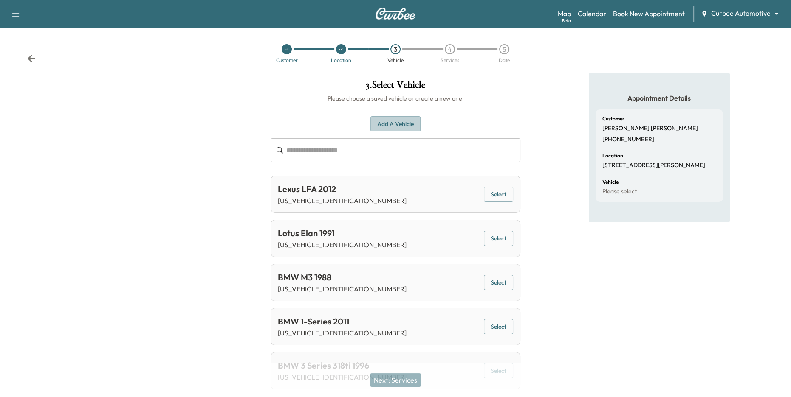
click at [393, 125] on button "Add a Vehicle" at bounding box center [395, 124] width 50 height 16
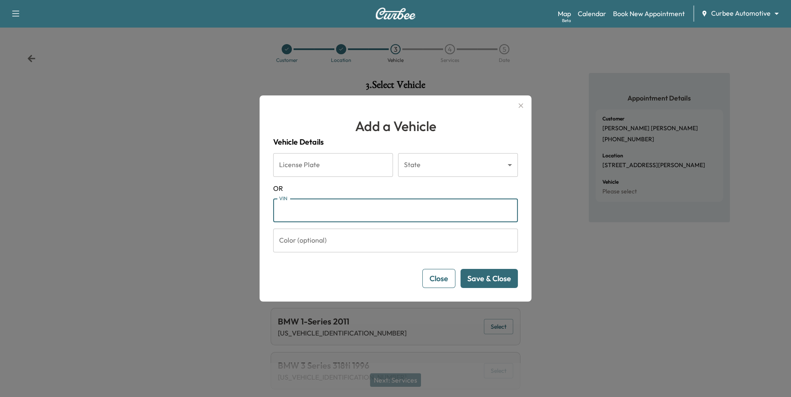
click at [355, 210] on input "VIN" at bounding box center [395, 211] width 245 height 24
click at [341, 187] on span "OR" at bounding box center [395, 188] width 245 height 10
click at [346, 210] on input "VIN" at bounding box center [395, 211] width 245 height 24
type input "*******"
click at [494, 284] on button "Save & Close" at bounding box center [488, 278] width 57 height 19
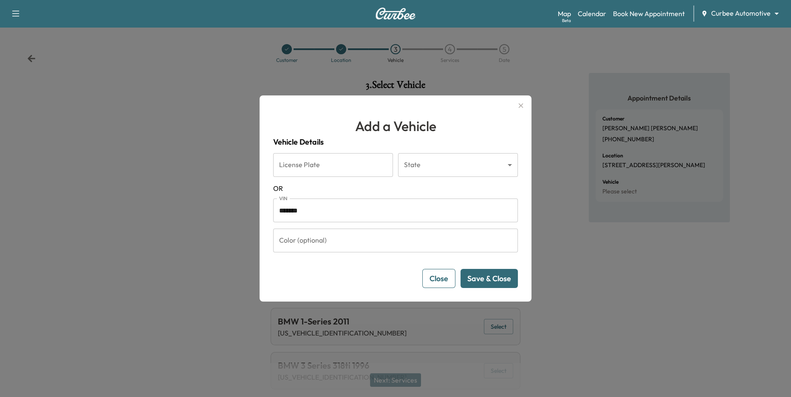
click at [490, 277] on button "Save & Close" at bounding box center [488, 278] width 57 height 19
click at [417, 238] on input "Color (optional)" at bounding box center [395, 241] width 245 height 24
type input "*"
click at [388, 234] on input "Color (optional)" at bounding box center [395, 241] width 245 height 24
type input "**********"
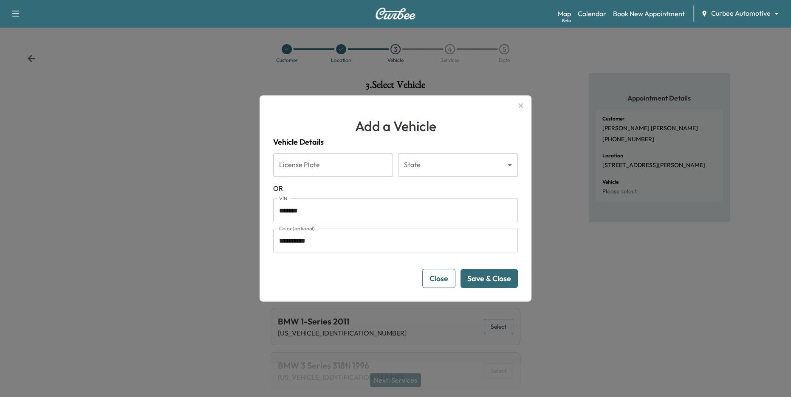
click at [489, 284] on button "Save & Close" at bounding box center [488, 278] width 57 height 19
click at [484, 279] on button "Save & Close" at bounding box center [488, 278] width 57 height 19
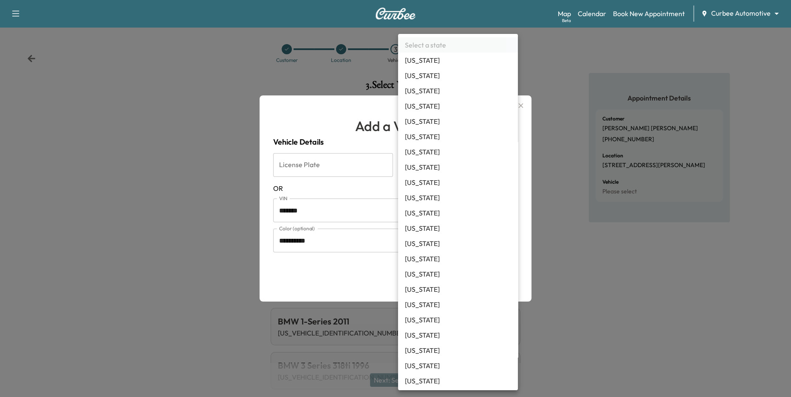
click at [430, 172] on body "**********" at bounding box center [395, 198] width 791 height 397
click at [430, 142] on li "[US_STATE]" at bounding box center [458, 136] width 120 height 15
type input "**"
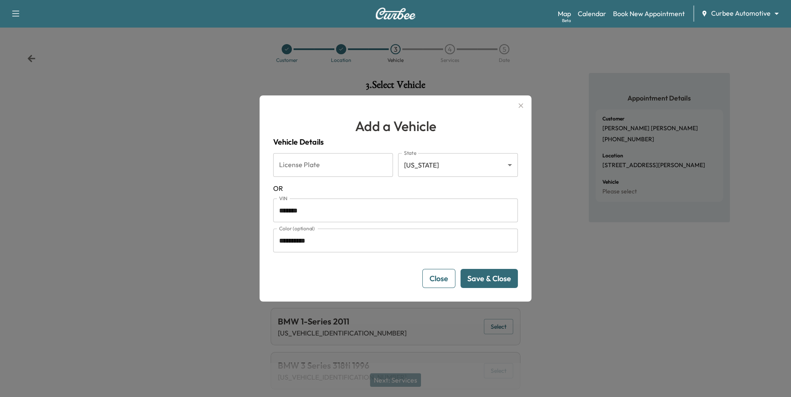
click at [485, 281] on button "Save & Close" at bounding box center [488, 278] width 57 height 19
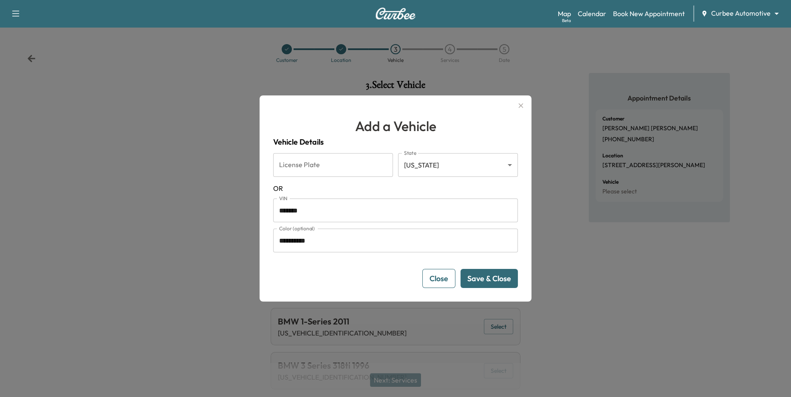
click at [485, 278] on button "Save & Close" at bounding box center [488, 278] width 57 height 19
click at [326, 207] on input "*******" at bounding box center [395, 211] width 245 height 24
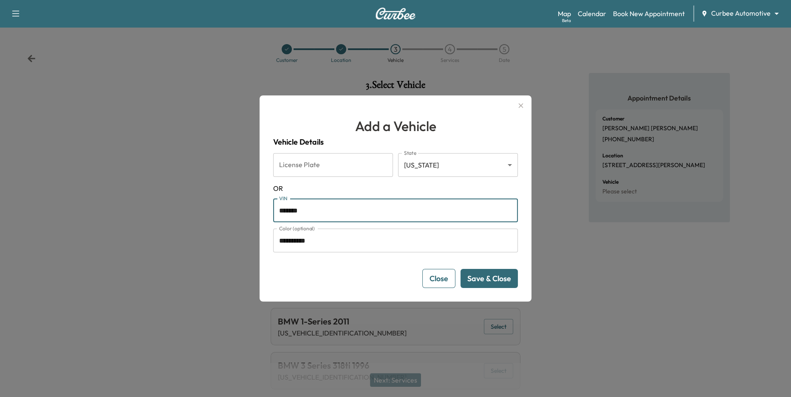
click at [326, 207] on input "*******" at bounding box center [395, 211] width 245 height 24
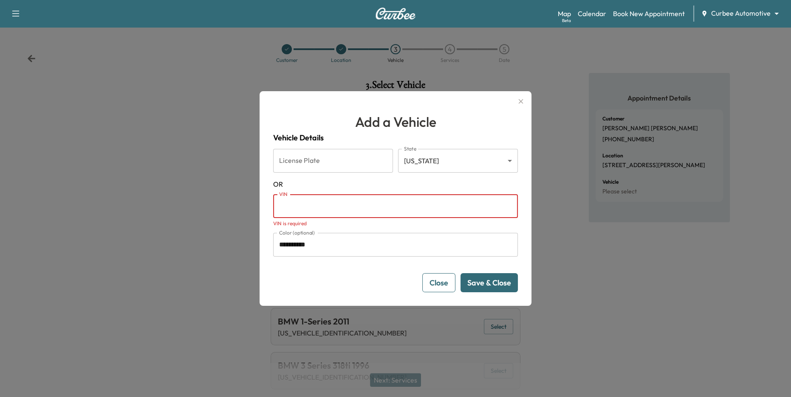
click at [314, 213] on input "VIN" at bounding box center [395, 206] width 245 height 24
type input "**********"
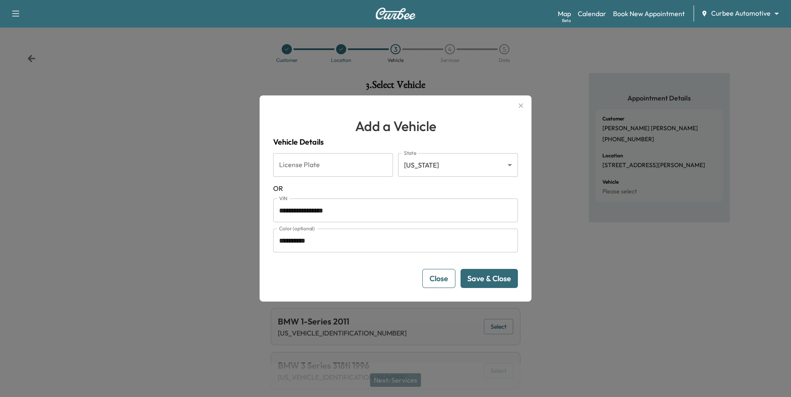
click at [495, 279] on button "Save & Close" at bounding box center [488, 278] width 57 height 19
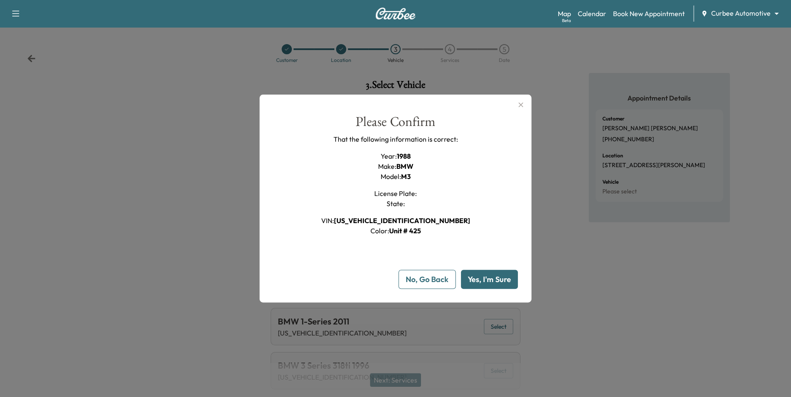
click at [519, 98] on div "**********" at bounding box center [395, 199] width 272 height 208
click at [519, 108] on icon "button" at bounding box center [520, 105] width 10 height 10
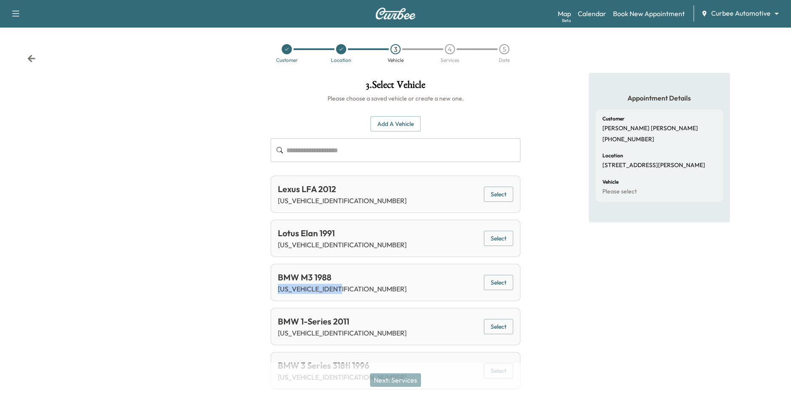
drag, startPoint x: 346, startPoint y: 286, endPoint x: 276, endPoint y: 287, distance: 70.1
click at [276, 287] on div "BMW M3 1988 [US_VEHICLE_IDENTIFICATION_NUMBER] Select" at bounding box center [395, 282] width 250 height 37
copy p "[US_VEHICLE_IDENTIFICATION_NUMBER]"
click at [393, 125] on button "Add a Vehicle" at bounding box center [395, 124] width 50 height 16
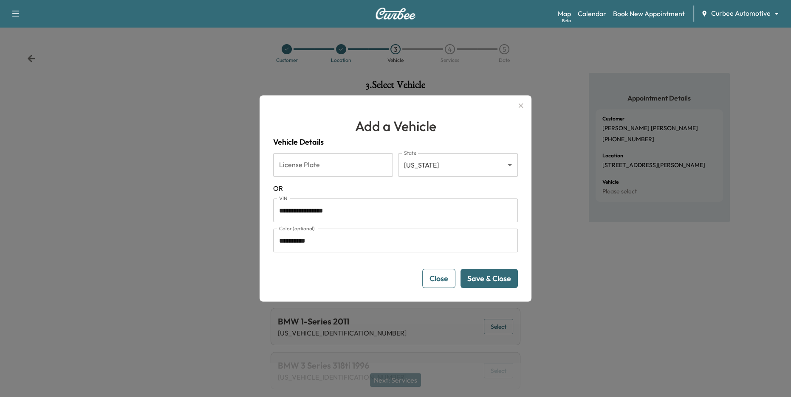
click at [349, 217] on input "**********" at bounding box center [395, 211] width 245 height 24
click at [501, 282] on button "Save & Close" at bounding box center [488, 278] width 57 height 19
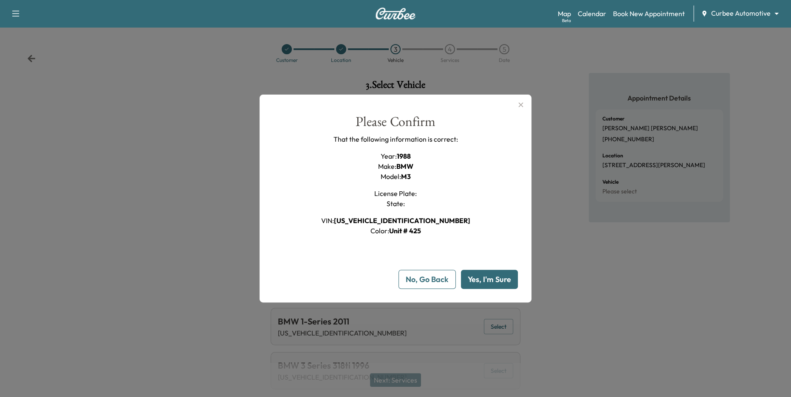
click at [485, 284] on button "Yes, I'm Sure" at bounding box center [489, 279] width 57 height 19
click at [522, 105] on icon "button" at bounding box center [520, 105] width 10 height 10
